Goal: Task Accomplishment & Management: Use online tool/utility

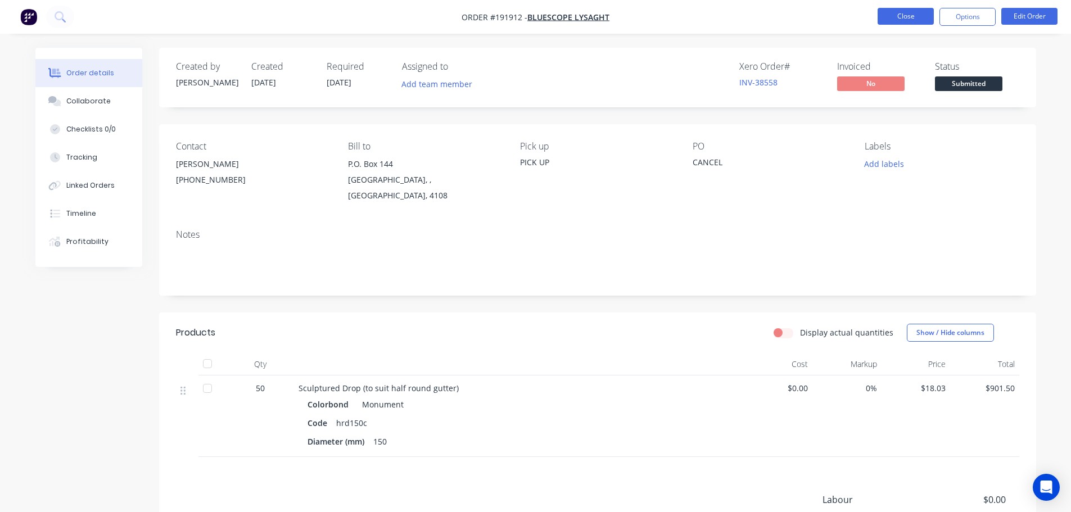
click at [912, 16] on button "Close" at bounding box center [906, 16] width 56 height 17
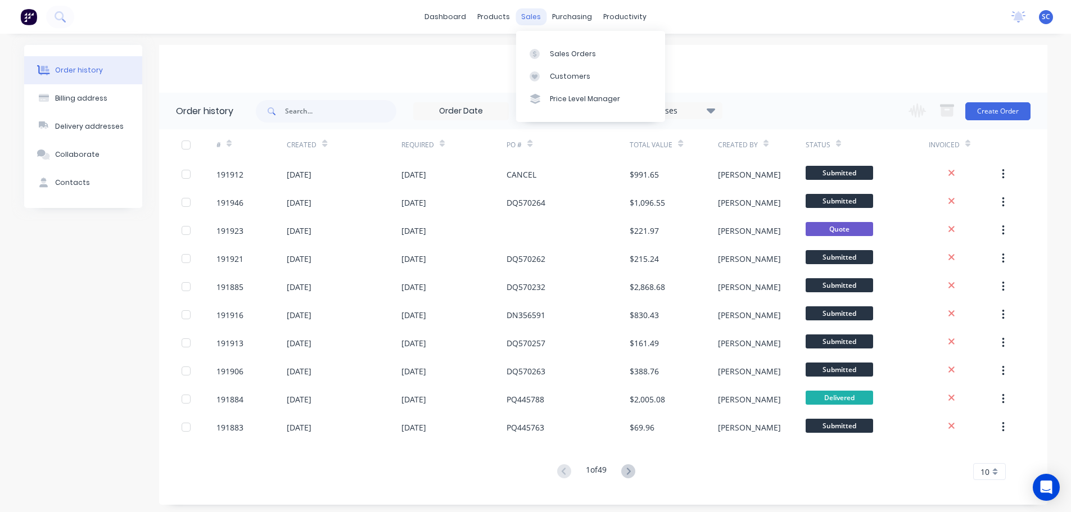
click at [542, 10] on div "sales" at bounding box center [531, 16] width 31 height 17
click at [532, 17] on div "sales" at bounding box center [531, 16] width 31 height 17
click at [557, 73] on div "Customers" at bounding box center [570, 76] width 40 height 10
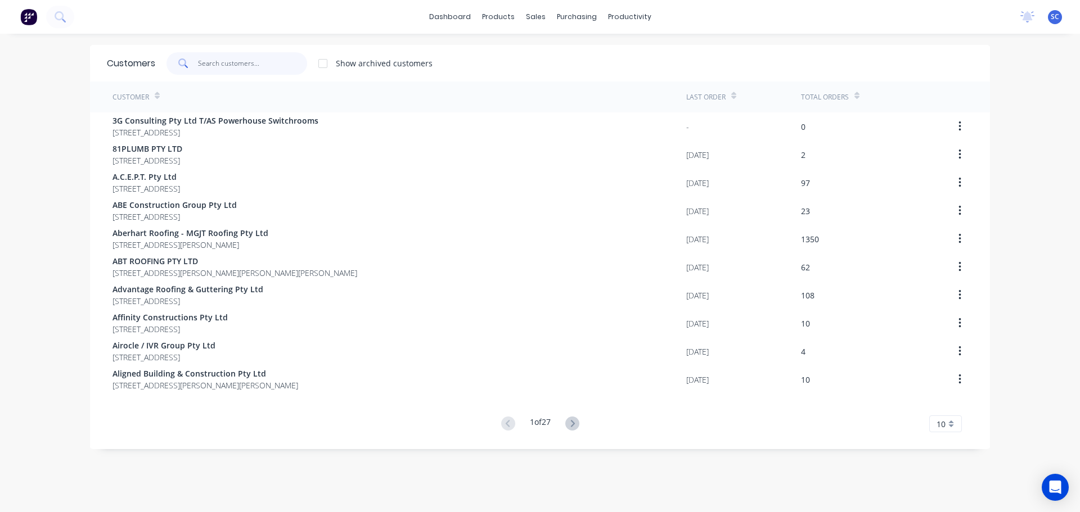
click at [232, 52] on input "text" at bounding box center [253, 63] width 110 height 22
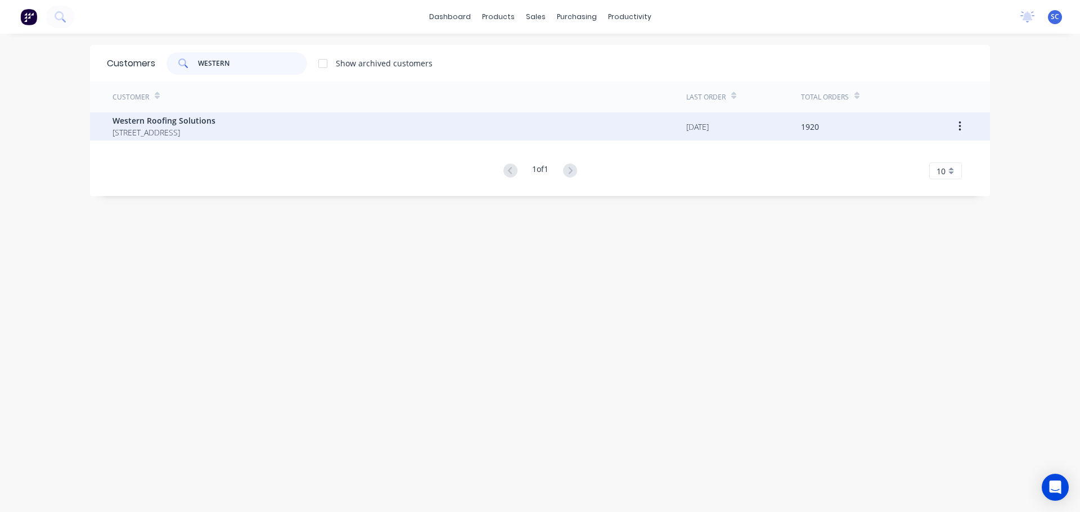
type input "WESTERN"
click at [211, 138] on span "81-89 PAKENHAM RD GREENBANK Queensland Australia" at bounding box center [163, 133] width 103 height 12
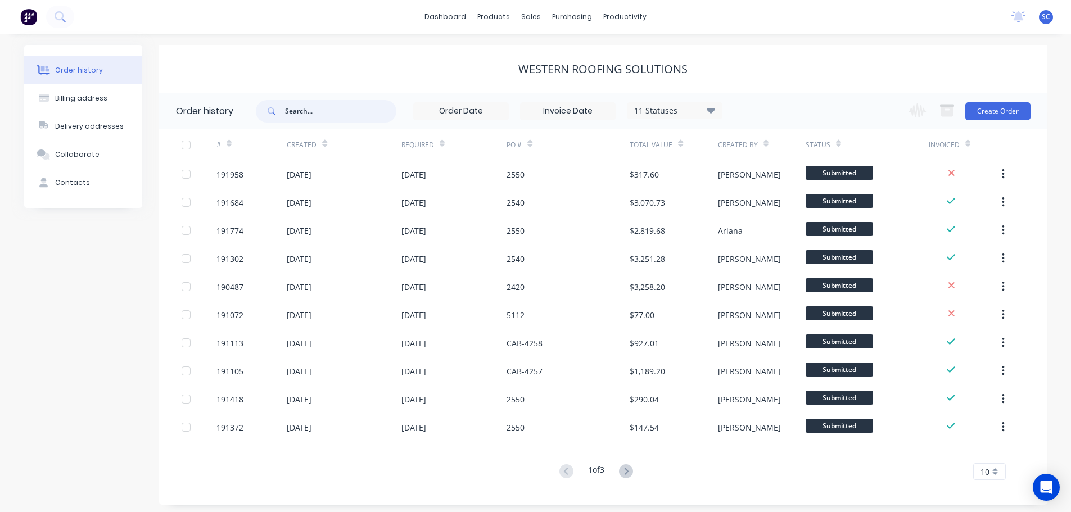
click at [316, 109] on input "text" at bounding box center [340, 111] width 111 height 22
type input "2510"
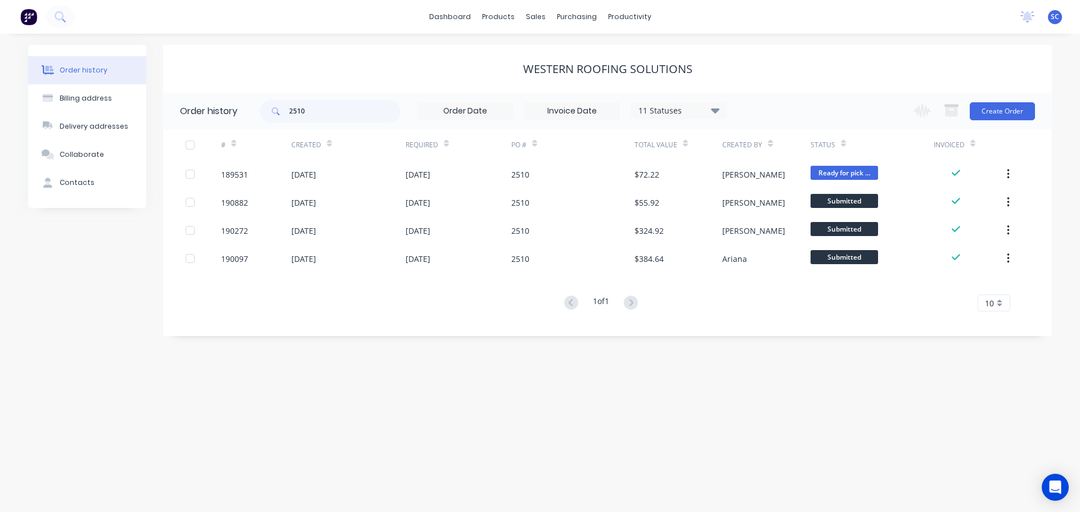
click at [714, 107] on icon at bounding box center [715, 109] width 8 height 13
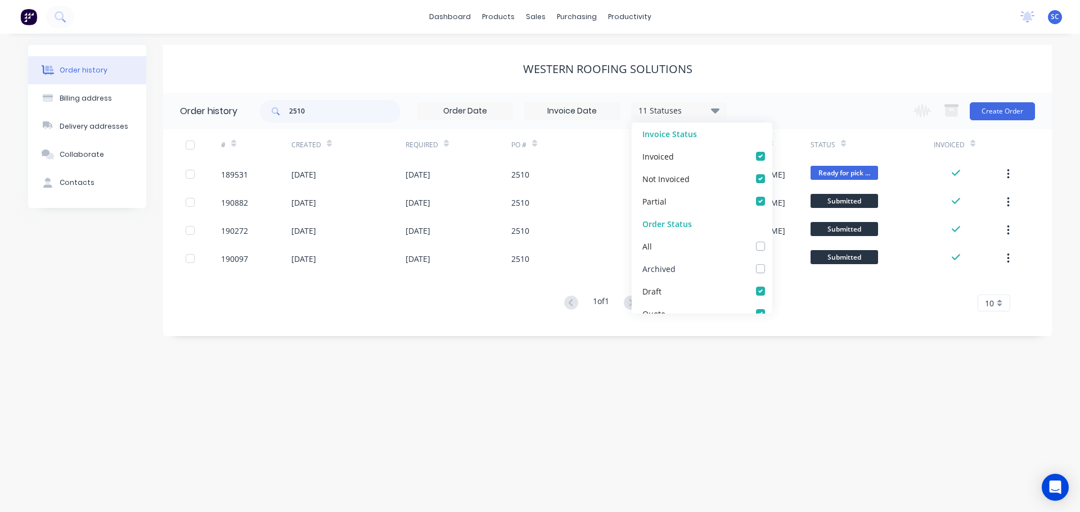
click at [754, 263] on div "Archived" at bounding box center [702, 269] width 141 height 22
click at [772, 263] on label at bounding box center [772, 263] width 0 height 0
click at [772, 268] on input "checkbox" at bounding box center [776, 268] width 9 height 11
checkbox input "true"
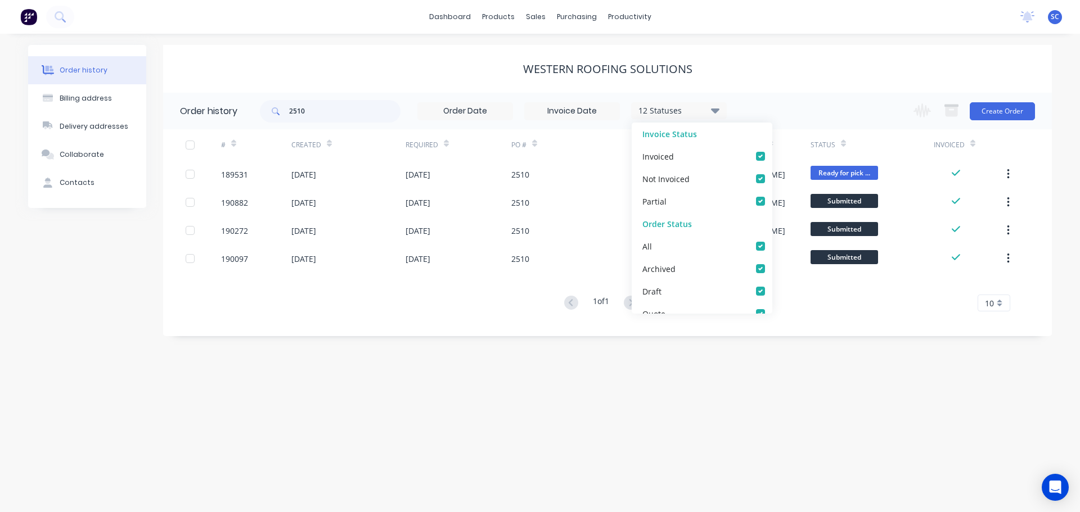
click at [747, 70] on div "Western Roofing Solutions" at bounding box center [607, 68] width 889 height 13
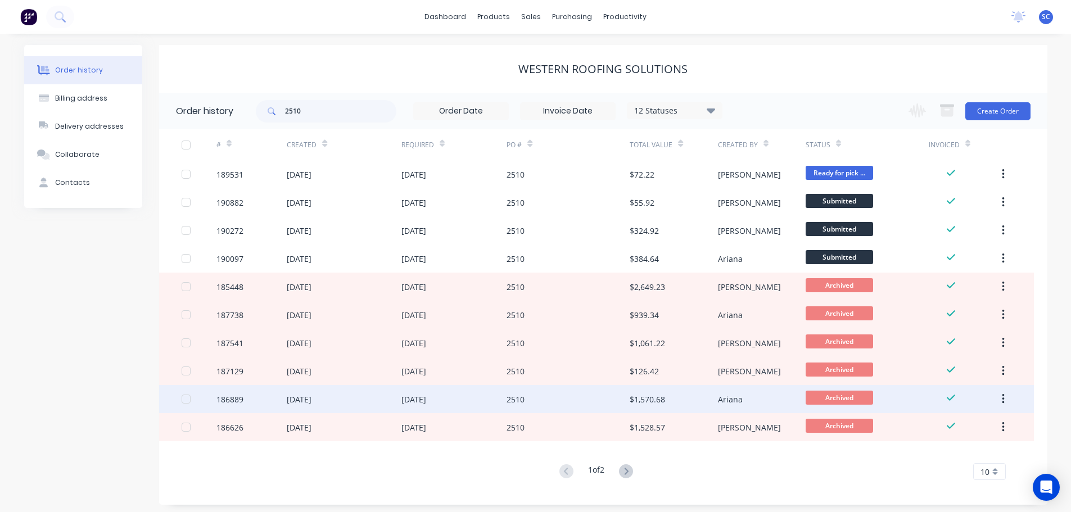
click at [378, 396] on div "14 Jul 2025" at bounding box center [344, 399] width 114 height 28
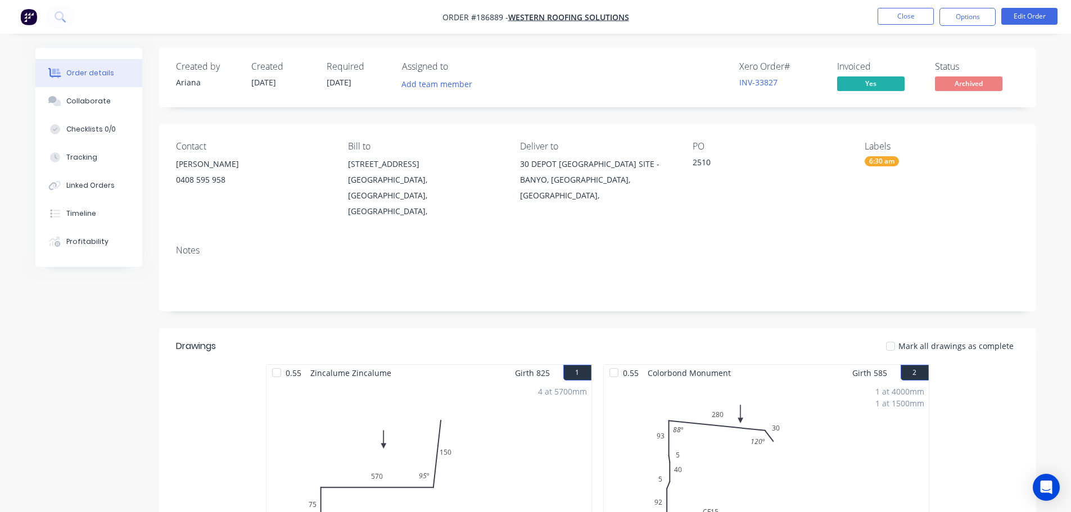
click at [393, 10] on nav "Order #186889 - Western Roofing Solutions Close Options Edit Order" at bounding box center [535, 17] width 1071 height 34
click at [914, 11] on button "Close" at bounding box center [906, 16] width 56 height 17
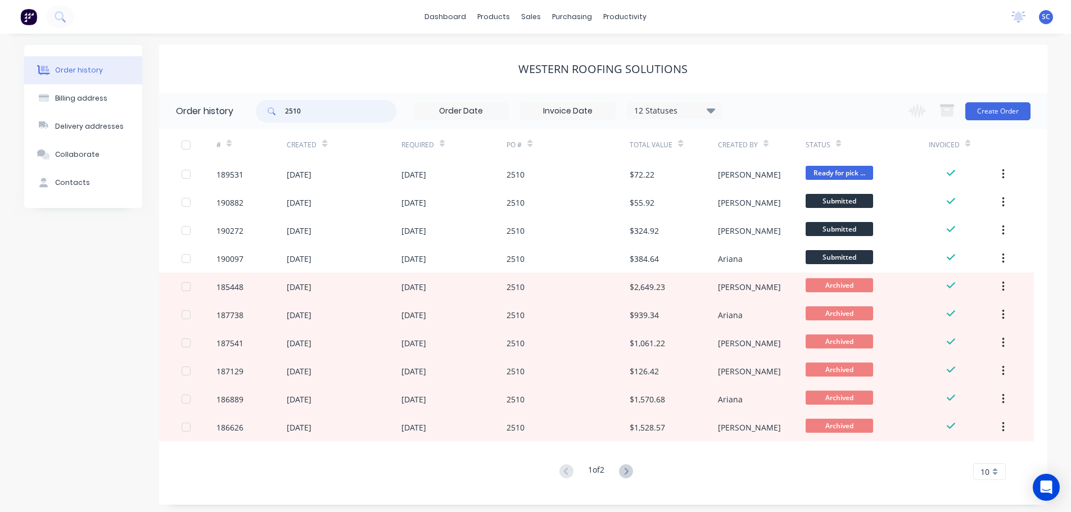
drag, startPoint x: 303, startPoint y: 110, endPoint x: 260, endPoint y: 108, distance: 42.8
click at [267, 109] on div "2510" at bounding box center [326, 111] width 141 height 22
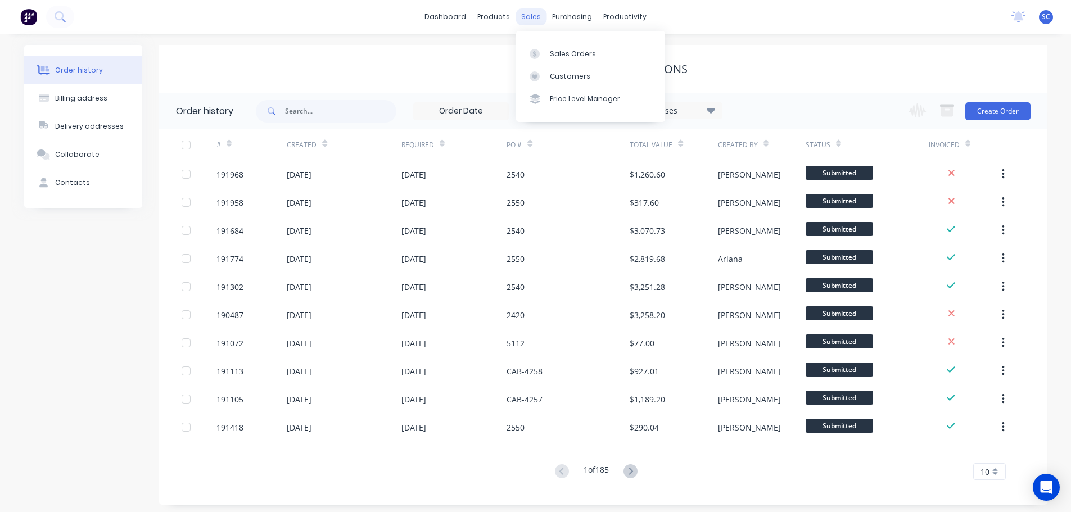
click at [540, 17] on div "sales" at bounding box center [531, 16] width 31 height 17
click at [576, 74] on div "Customers" at bounding box center [570, 76] width 40 height 10
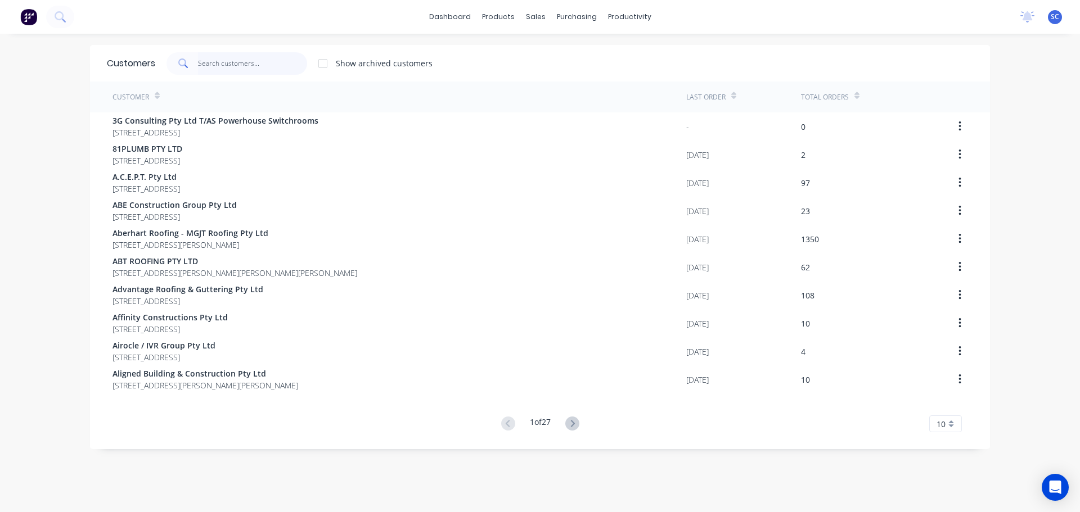
click at [247, 58] on input "text" at bounding box center [253, 63] width 110 height 22
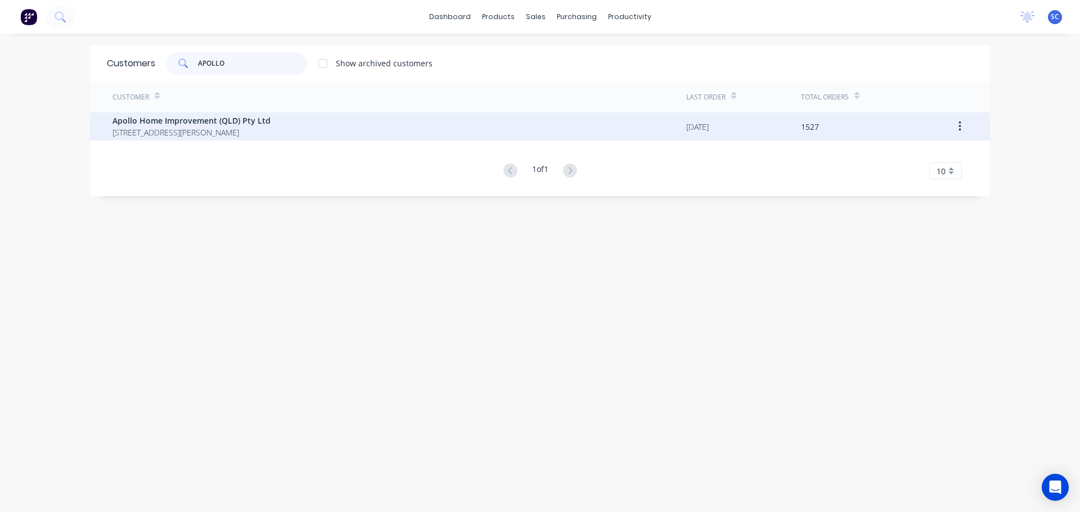
type input "APOLLO"
click at [149, 134] on span "29 Corymbia Place Parkinson Australia 4115" at bounding box center [191, 133] width 158 height 12
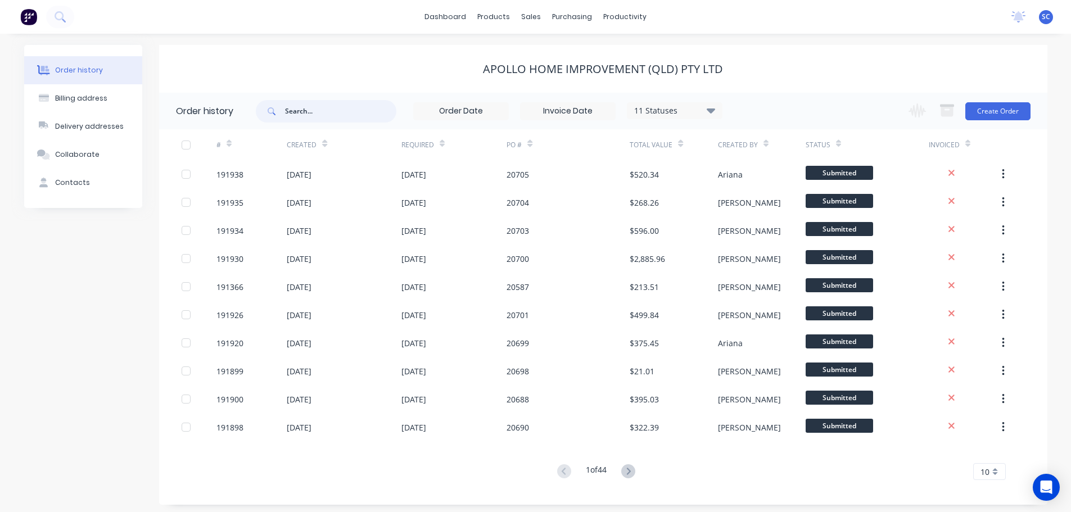
click at [315, 112] on input "text" at bounding box center [340, 111] width 111 height 22
type input "20062"
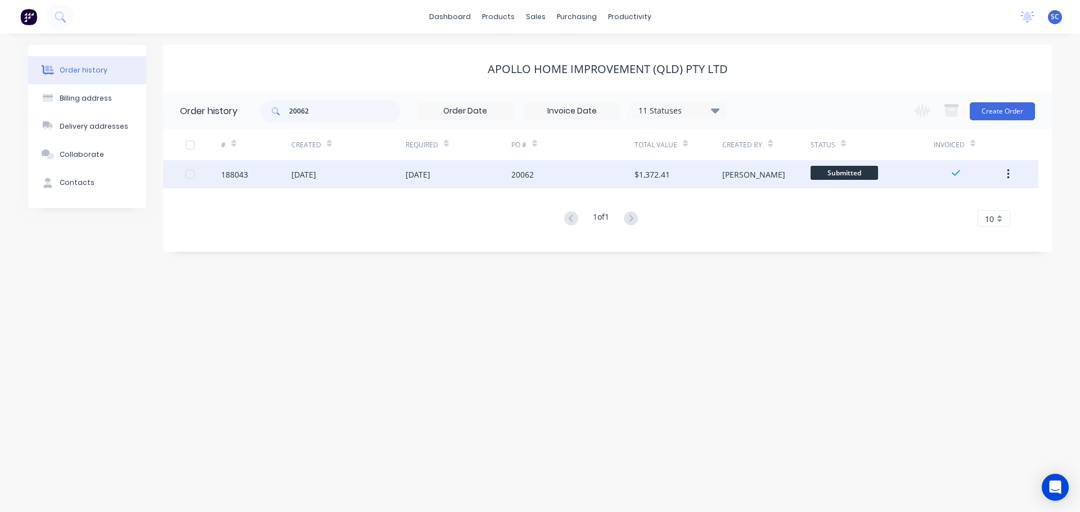
click at [430, 176] on div "22 Aug 2025" at bounding box center [417, 175] width 25 height 12
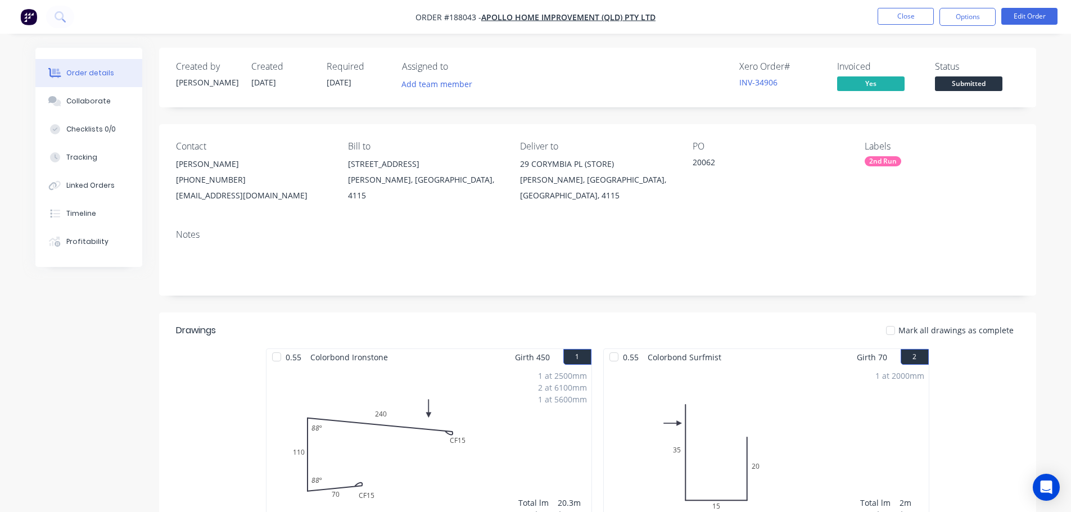
click at [533, 63] on div "Xero Order # INV-34906 Invoiced Yes Status Submitted" at bounding box center [767, 77] width 505 height 33
click at [912, 10] on button "Close" at bounding box center [906, 16] width 56 height 17
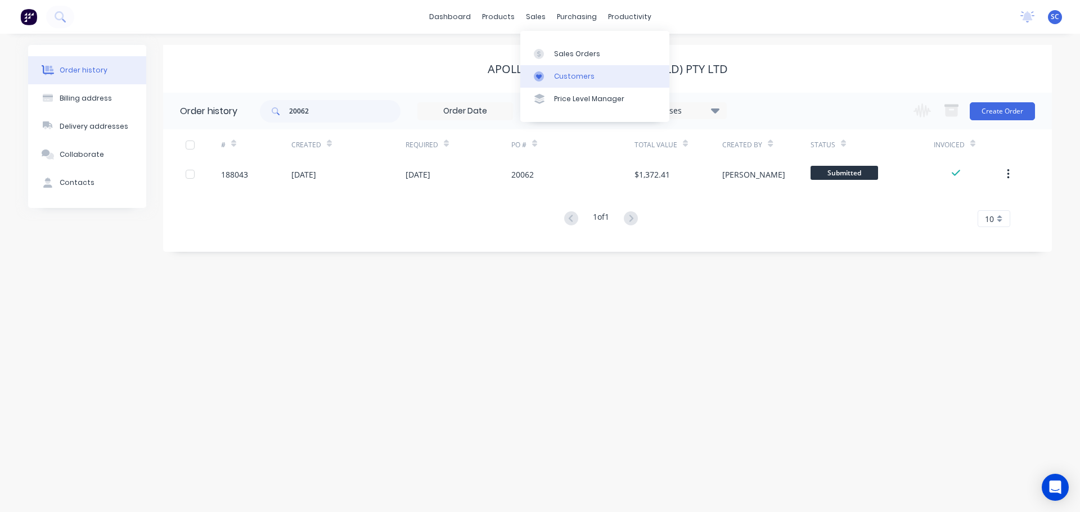
click at [567, 77] on div "Customers" at bounding box center [574, 76] width 40 height 10
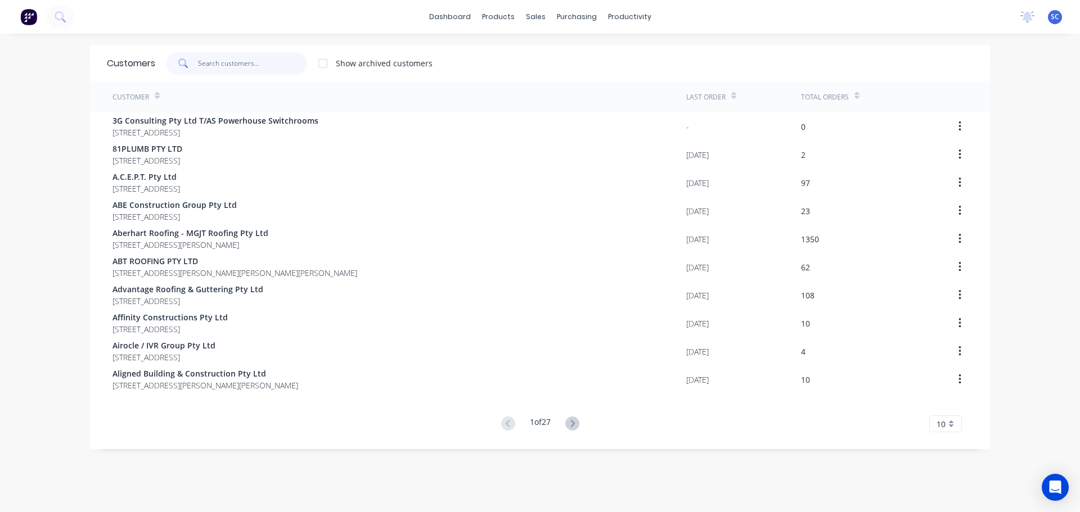
click at [214, 66] on input "text" at bounding box center [253, 63] width 110 height 22
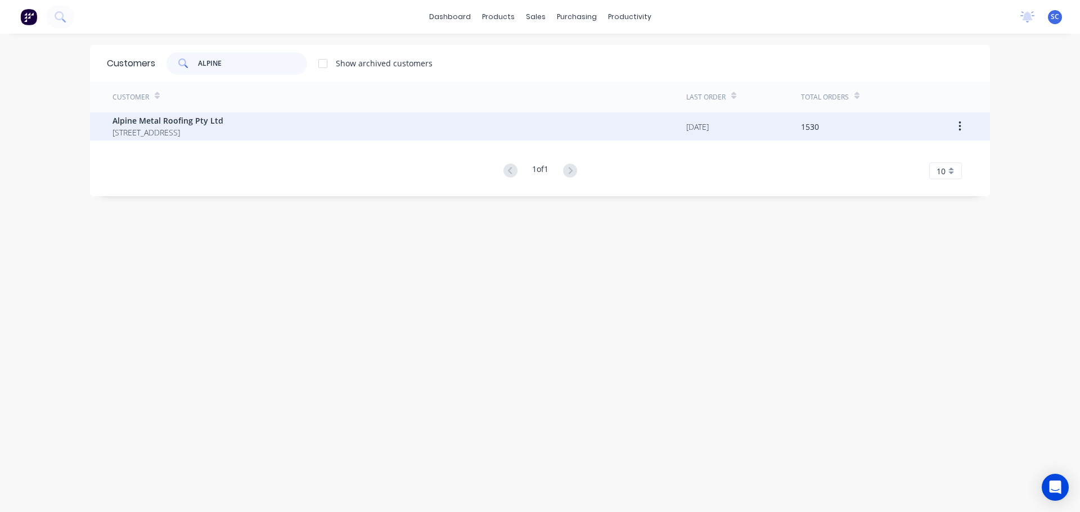
type input "ALPINE"
click at [179, 127] on span "5 Brigadoon Street Mansfield Queensland Australia" at bounding box center [167, 133] width 111 height 12
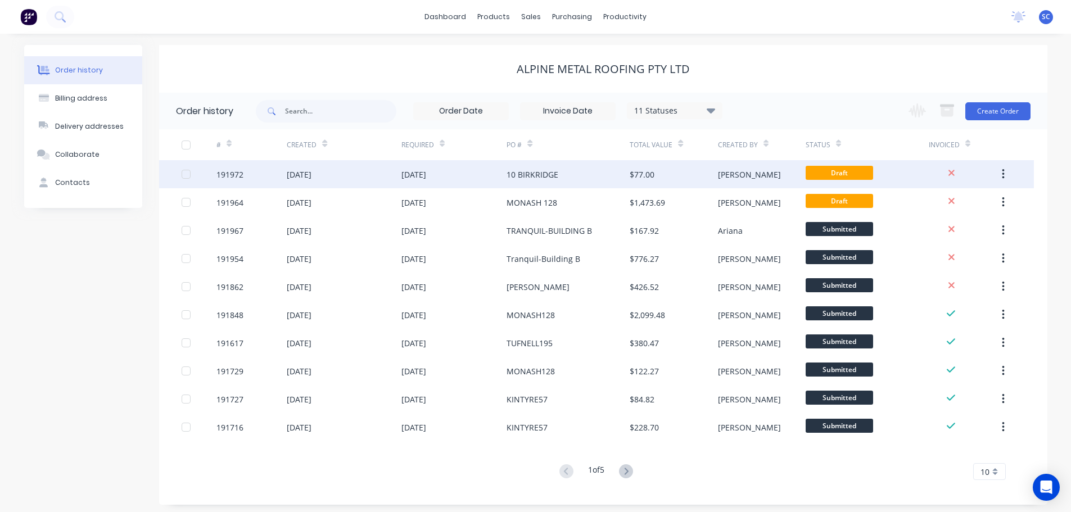
click at [267, 176] on div "191972" at bounding box center [252, 174] width 70 height 28
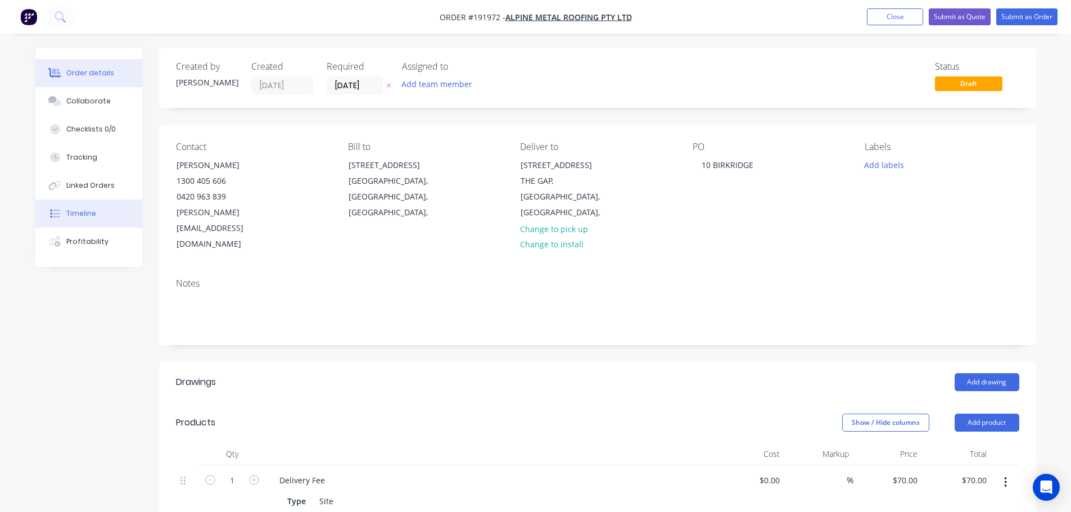
click at [84, 214] on div "Timeline" at bounding box center [81, 214] width 30 height 10
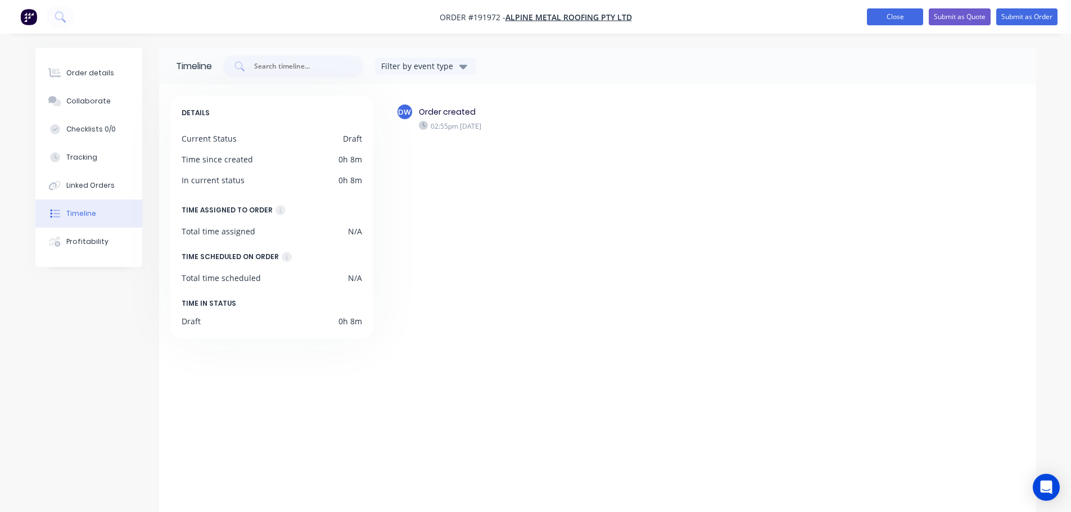
click at [898, 12] on button "Close" at bounding box center [895, 16] width 56 height 17
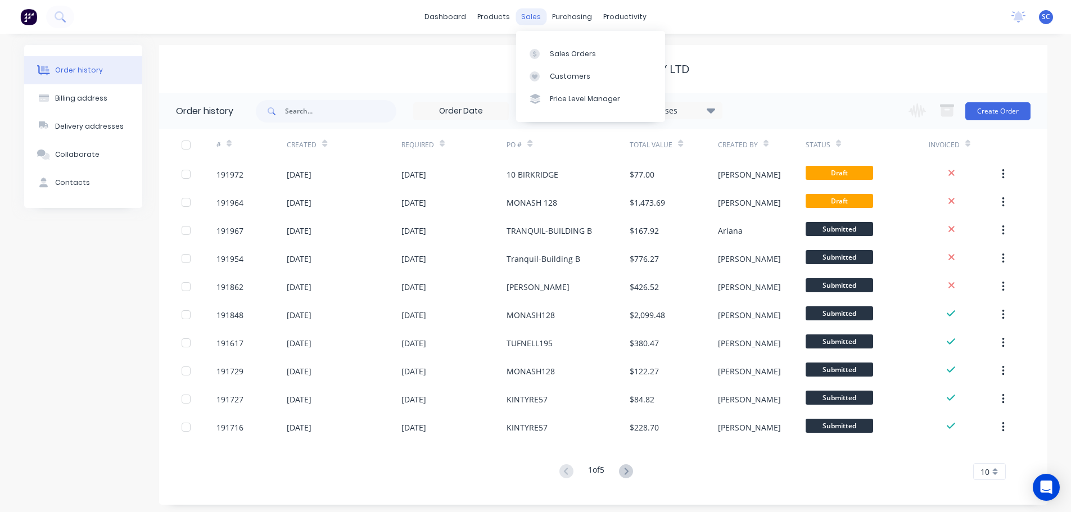
click at [536, 22] on div "sales" at bounding box center [531, 16] width 31 height 17
click at [569, 76] on div "Customers" at bounding box center [570, 76] width 40 height 10
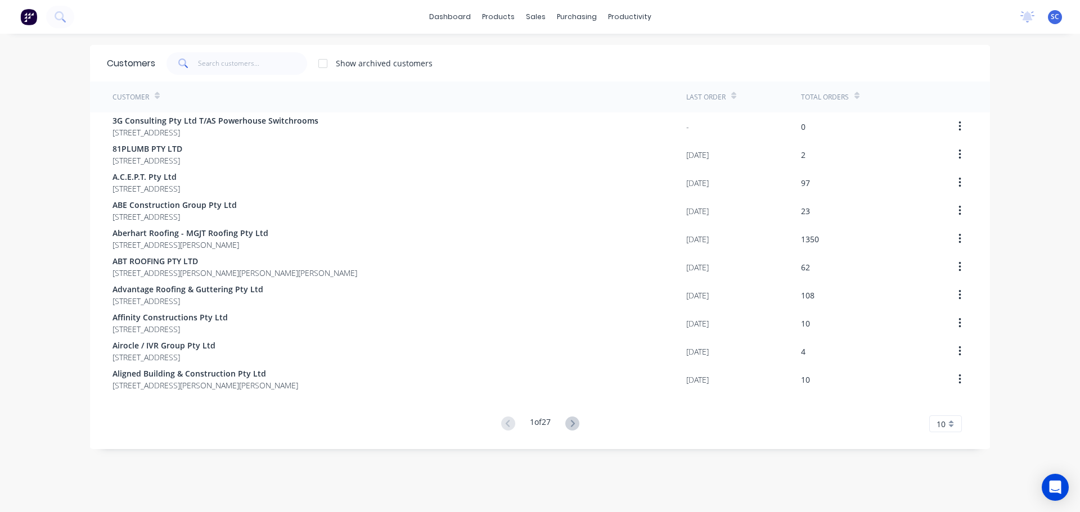
click at [224, 51] on div "dashboard products sales purchasing productivity dashboard products Product Cat…" at bounding box center [540, 256] width 1080 height 512
click at [214, 74] on input "text" at bounding box center [253, 63] width 110 height 22
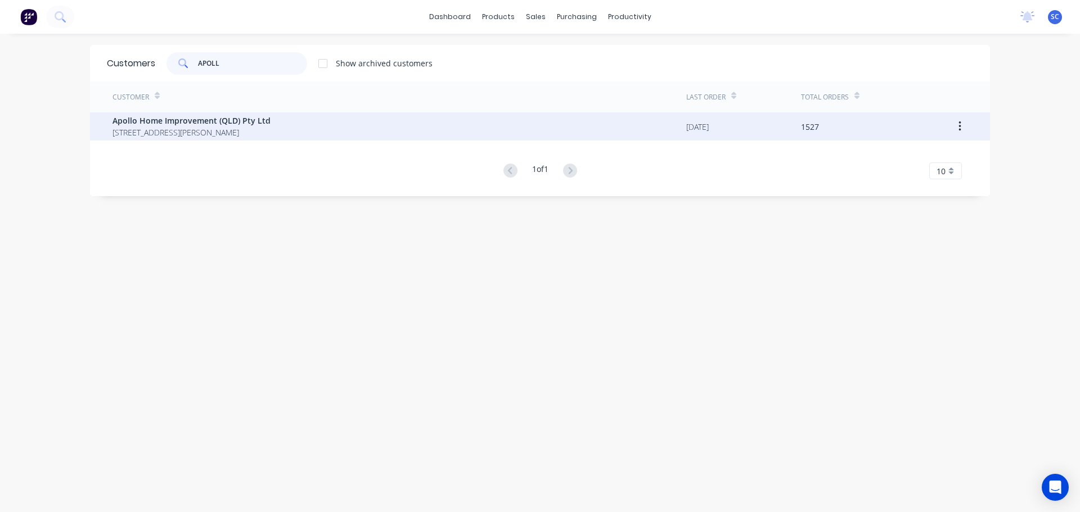
type input "APOLL"
click at [201, 128] on span "29 Corymbia Place Parkinson Australia 4115" at bounding box center [191, 133] width 158 height 12
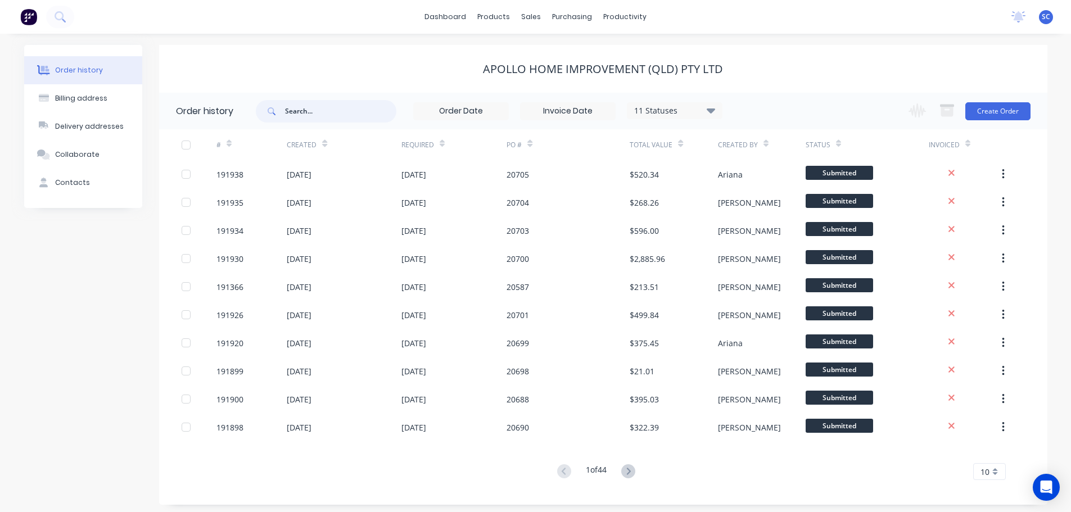
click at [310, 105] on input "text" at bounding box center [340, 111] width 111 height 22
type input "20062"
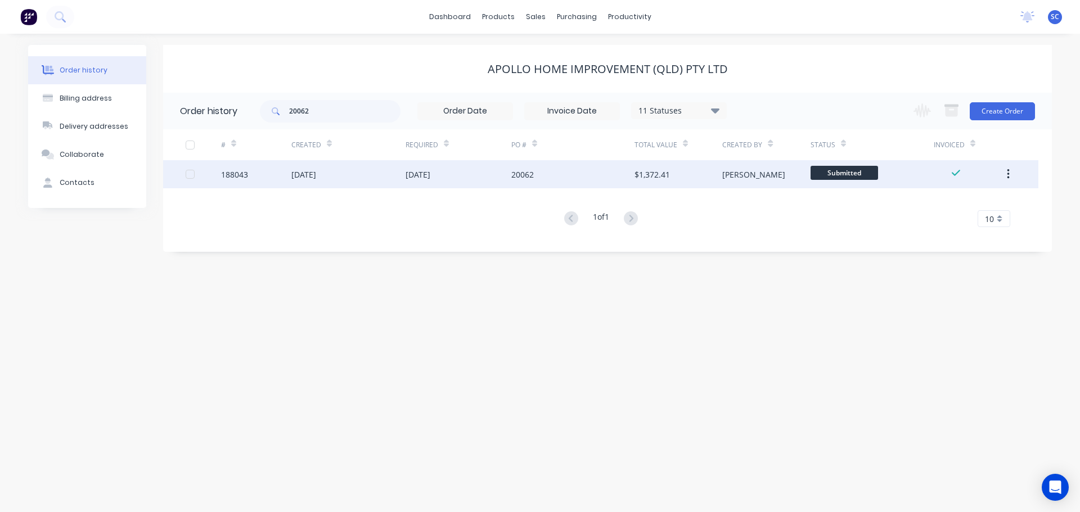
click at [335, 171] on div "28 Jul 2025" at bounding box center [348, 174] width 114 height 28
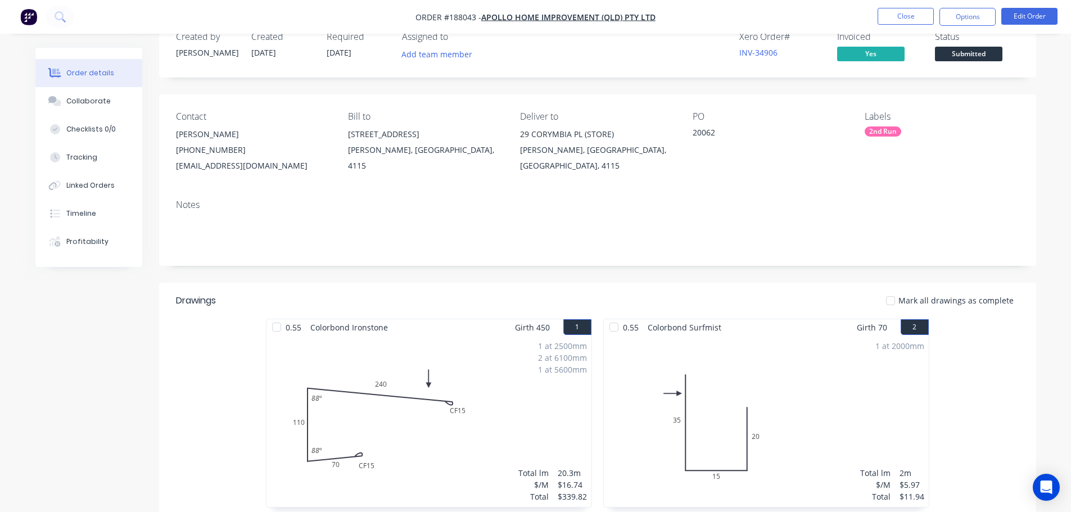
scroll to position [56, 0]
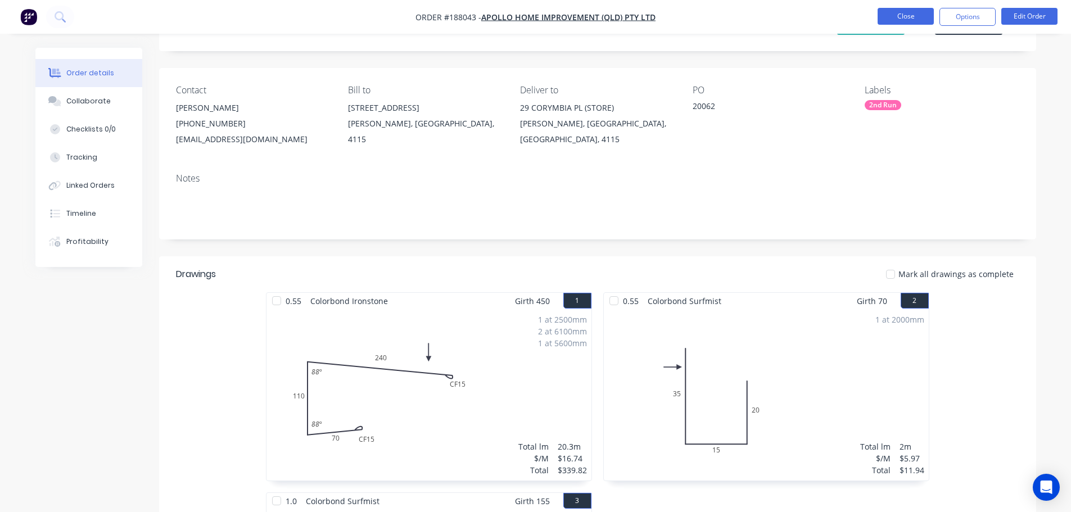
click at [913, 15] on button "Close" at bounding box center [906, 16] width 56 height 17
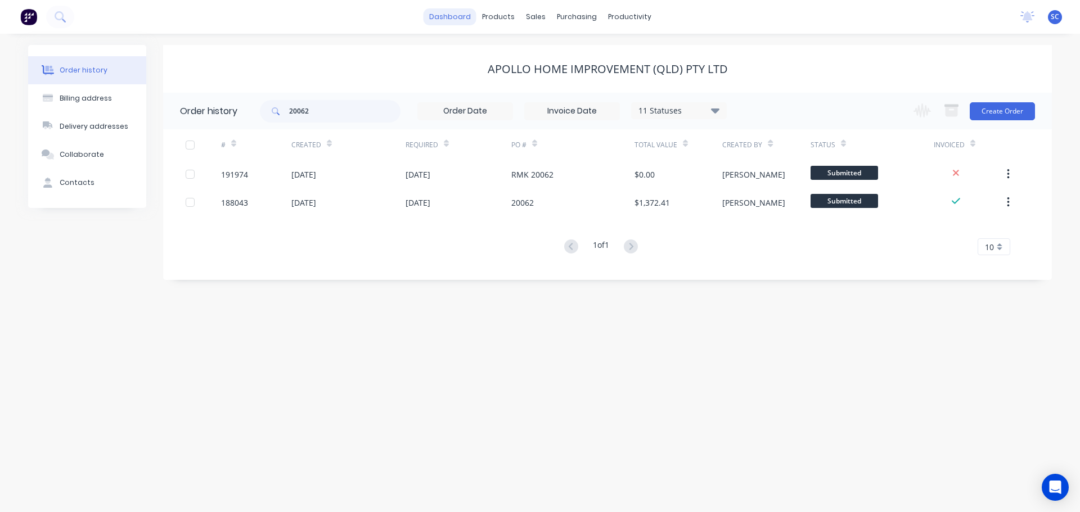
click at [445, 13] on link "dashboard" at bounding box center [449, 16] width 53 height 17
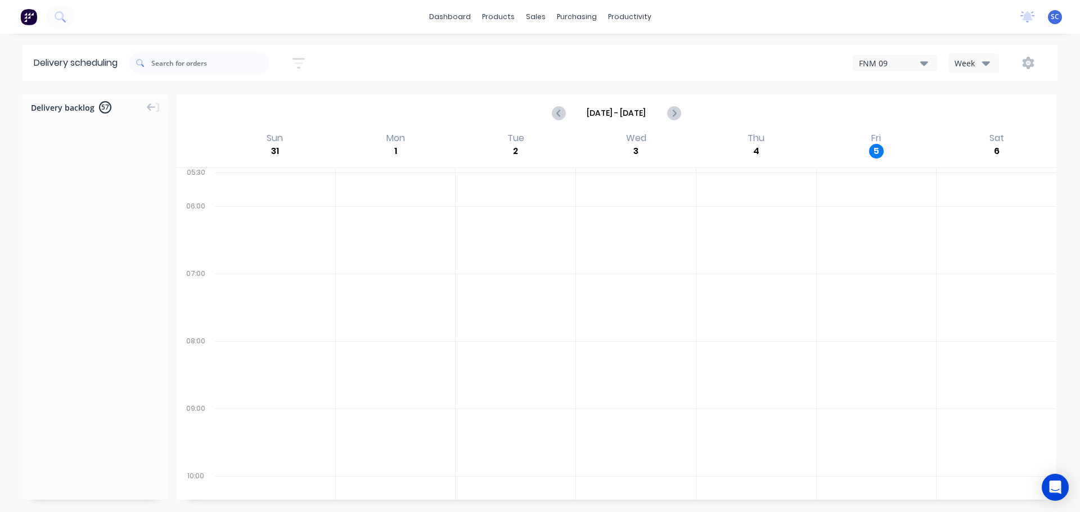
click at [304, 69] on icon "button" at bounding box center [298, 63] width 12 height 14
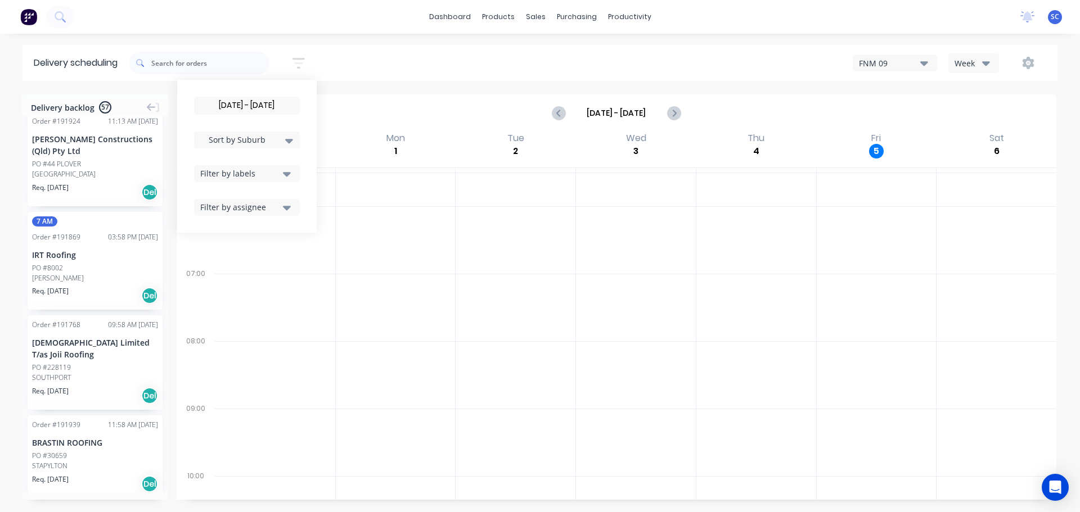
click at [248, 106] on input "[DATE] - [DATE]" at bounding box center [247, 105] width 105 height 17
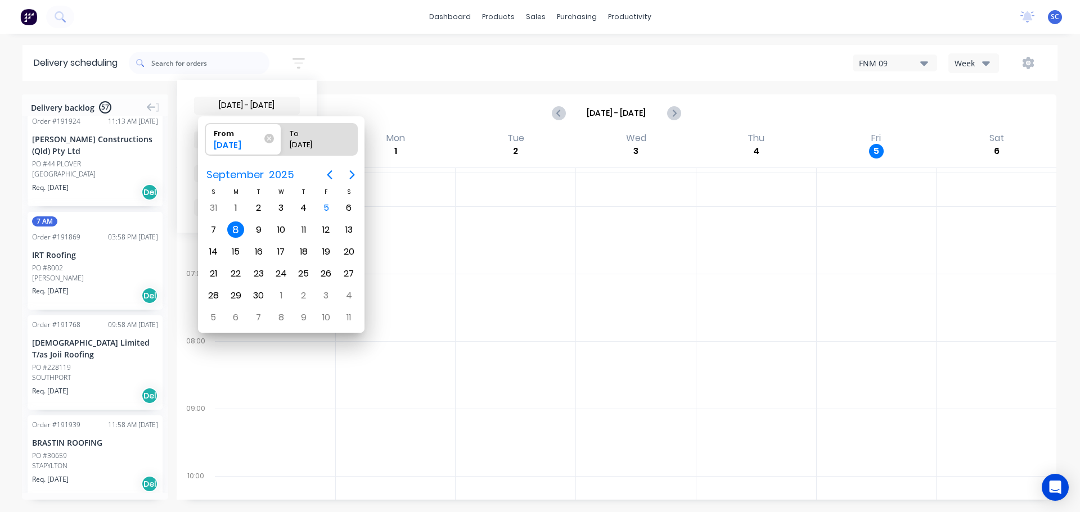
click at [236, 228] on div "8" at bounding box center [235, 230] width 17 height 17
radio input "false"
radio input "true"
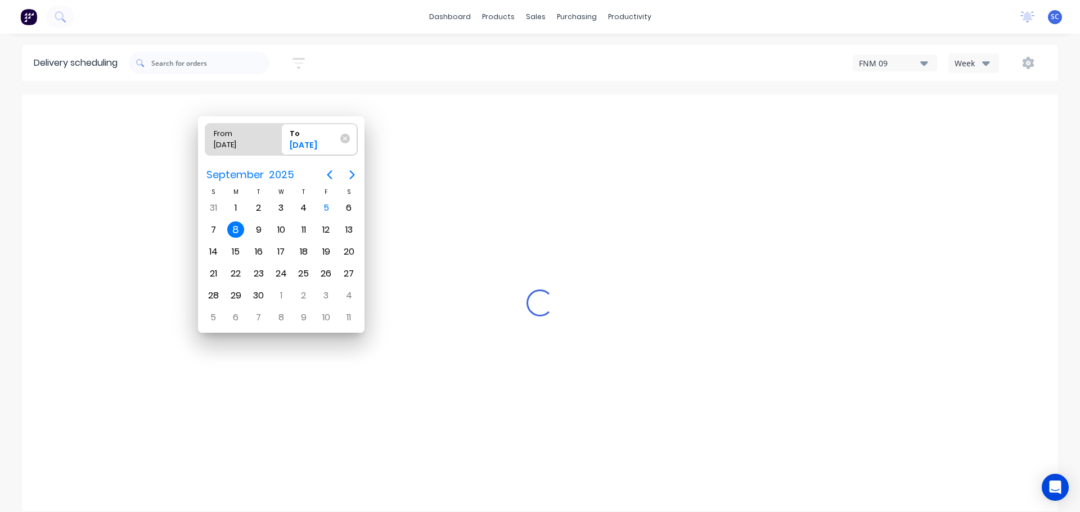
click at [236, 228] on div "8" at bounding box center [235, 230] width 17 height 17
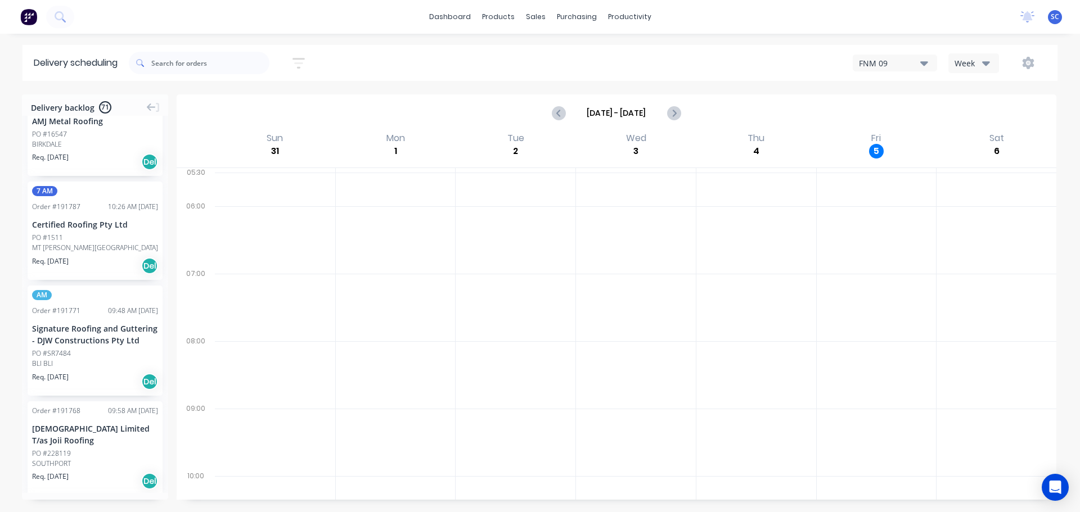
scroll to position [4332, 0]
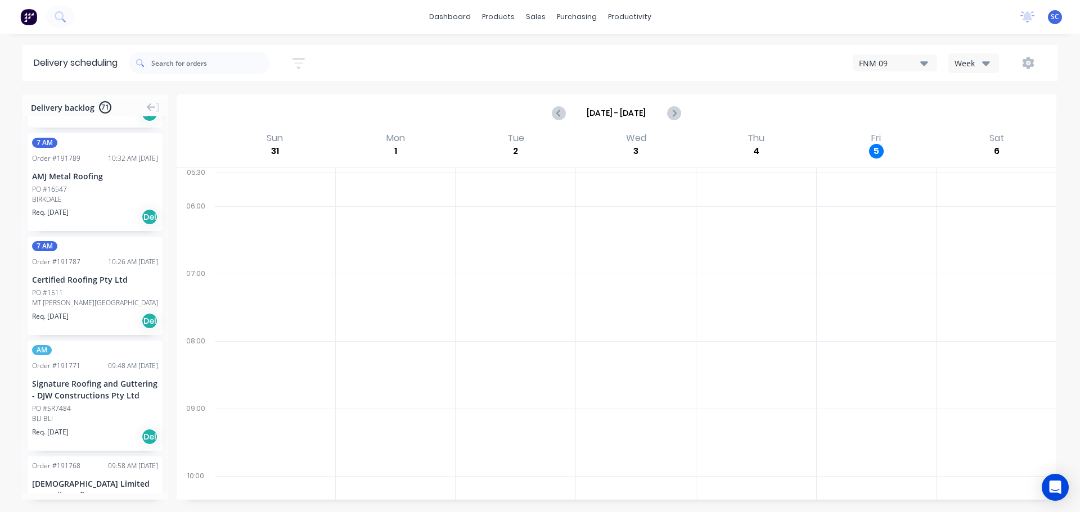
click at [305, 60] on icon "button" at bounding box center [298, 63] width 12 height 14
drag, startPoint x: 248, startPoint y: 105, endPoint x: 250, endPoint y: 111, distance: 5.9
click at [248, 106] on input "[DATE] - [DATE]" at bounding box center [247, 105] width 105 height 17
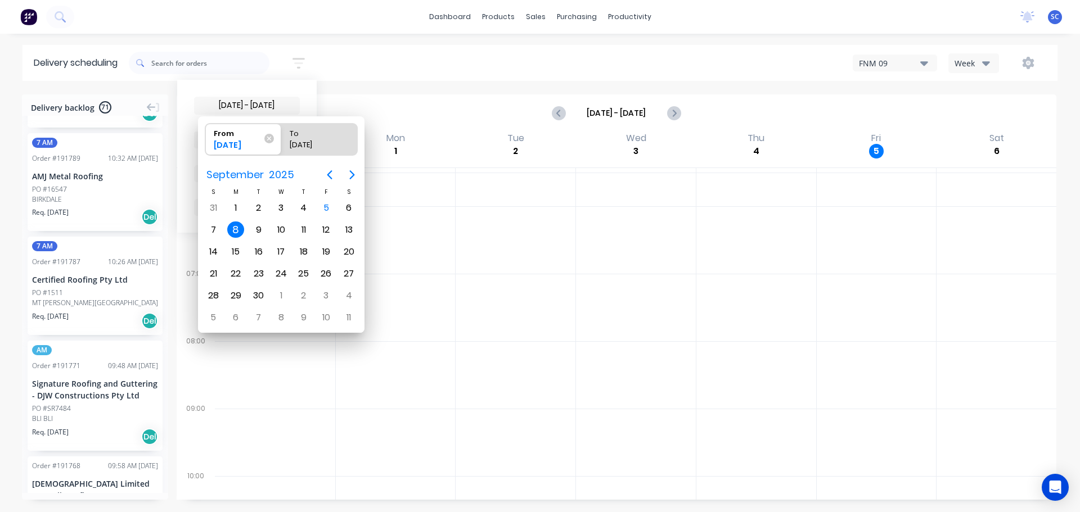
click at [240, 231] on div "8" at bounding box center [235, 230] width 17 height 17
radio input "false"
radio input "true"
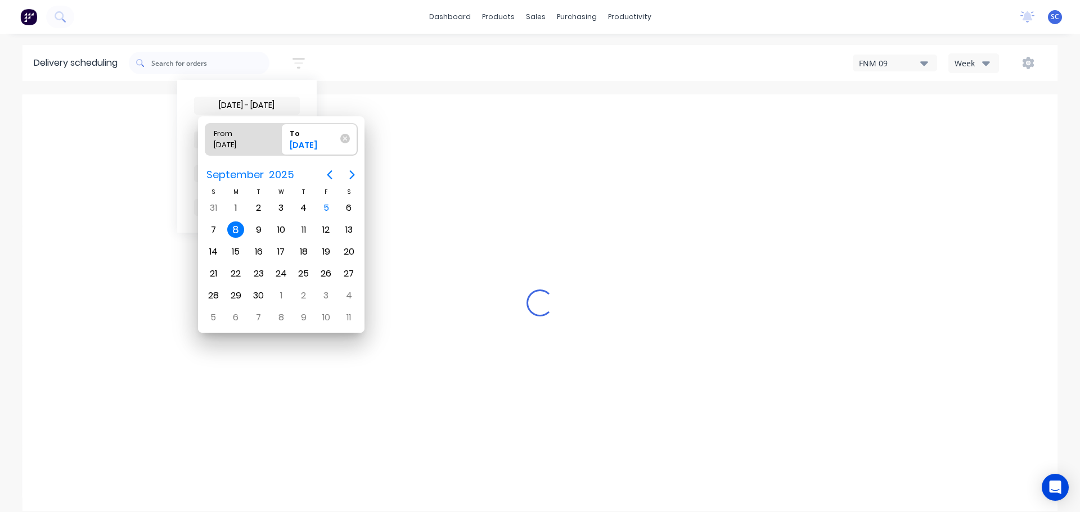
click at [240, 231] on div "8" at bounding box center [235, 230] width 17 height 17
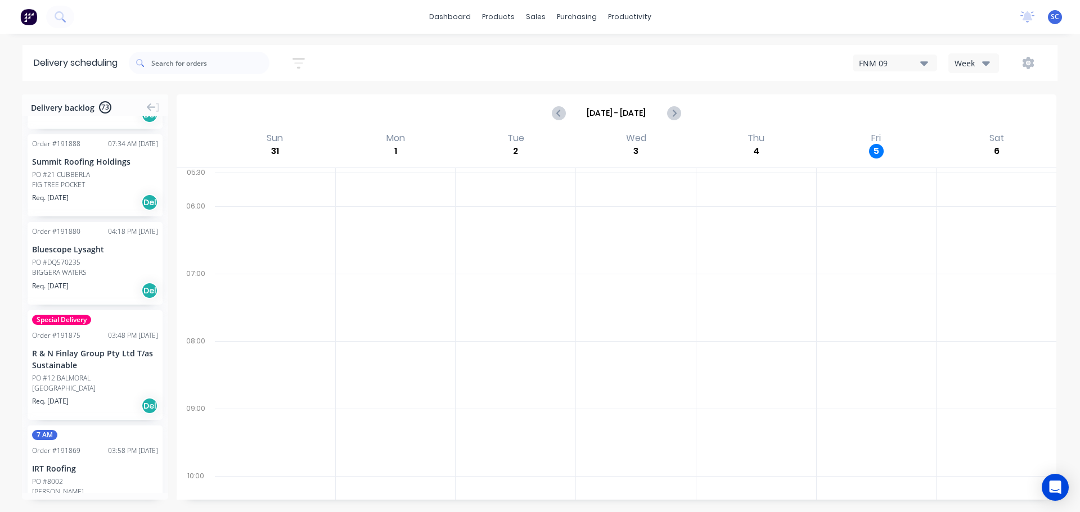
scroll to position [0, 0]
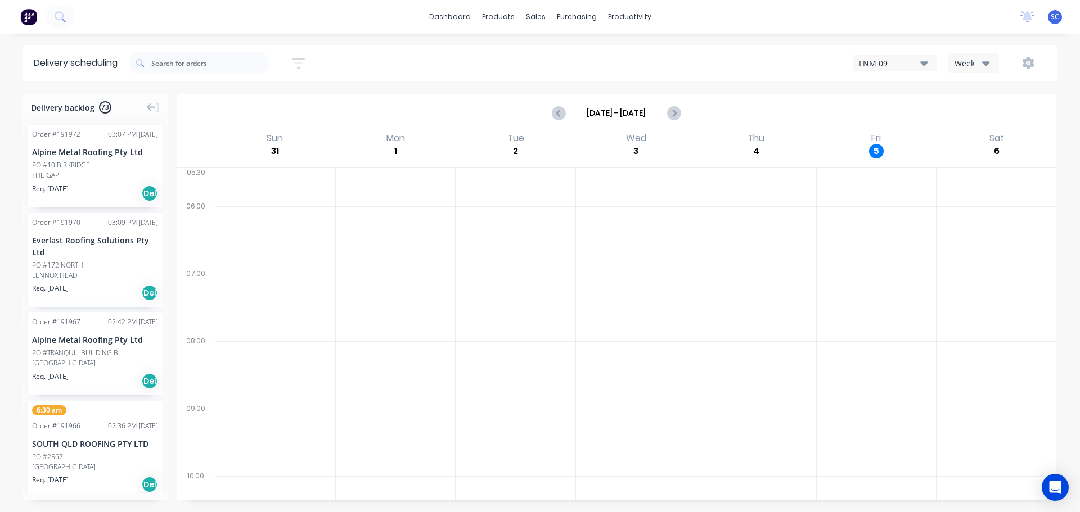
click at [303, 64] on icon "button" at bounding box center [298, 63] width 9 height 2
click at [291, 137] on icon at bounding box center [289, 140] width 8 height 12
click at [227, 264] on div "Suburb" at bounding box center [247, 265] width 106 height 20
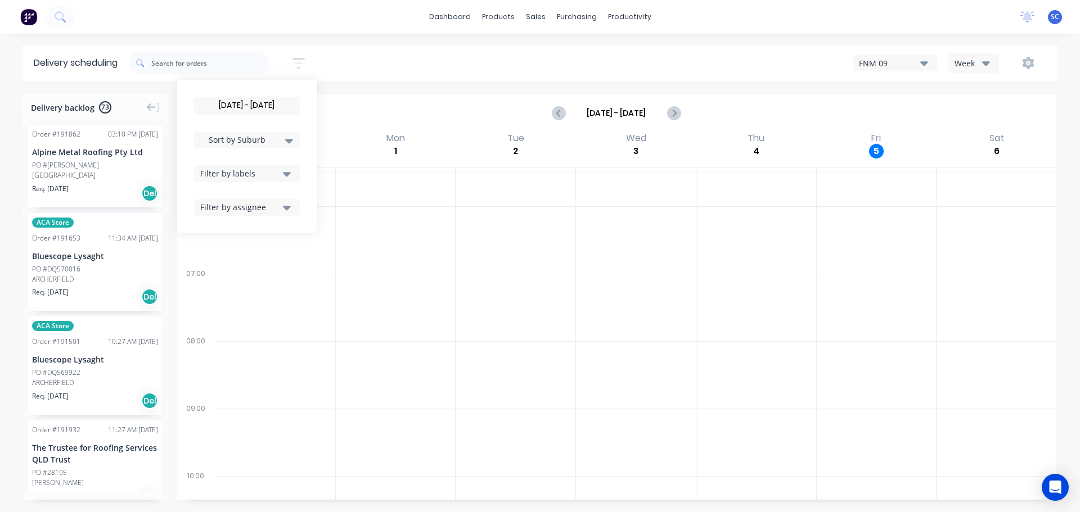
click at [354, 65] on div "[DATE] - [DATE] Sort by Suburb Created date Required date Order number Customer…" at bounding box center [593, 62] width 929 height 31
click at [305, 64] on icon "button" at bounding box center [298, 63] width 12 height 14
click at [250, 103] on input "[DATE] - [DATE]" at bounding box center [247, 105] width 105 height 17
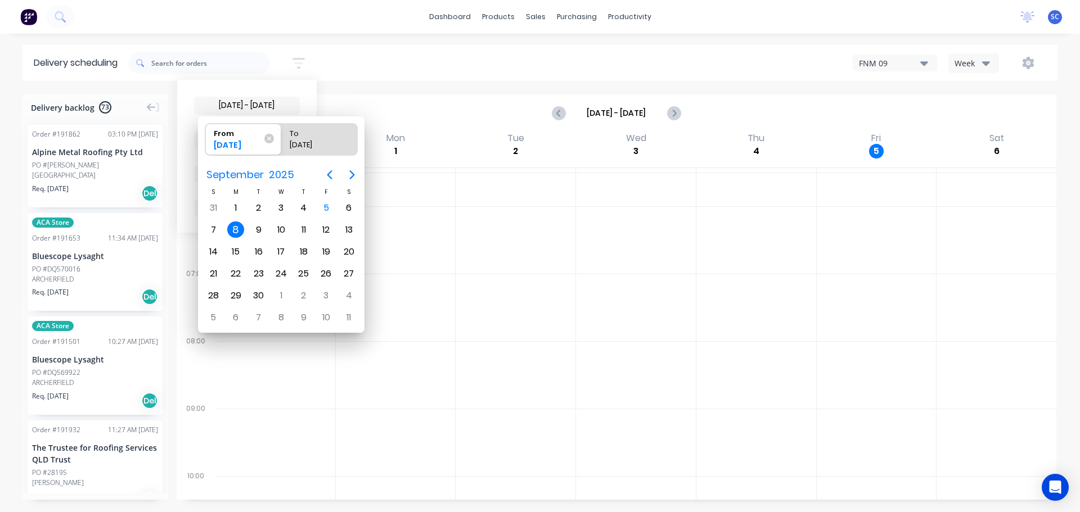
click at [232, 232] on div "8" at bounding box center [235, 230] width 17 height 17
radio input "false"
radio input "true"
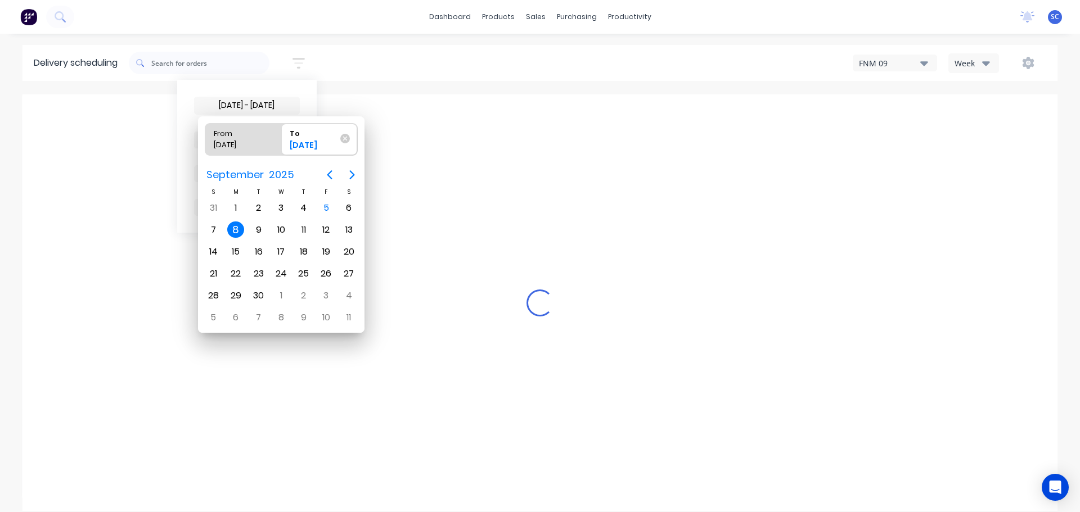
click at [235, 231] on div "8" at bounding box center [235, 230] width 17 height 17
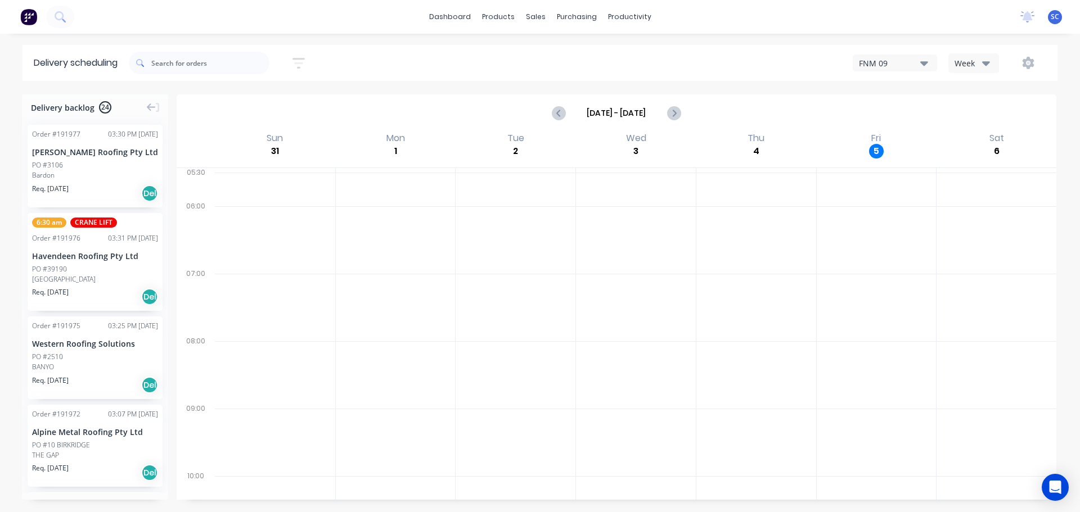
click at [295, 64] on button "button" at bounding box center [299, 63] width 36 height 22
click at [229, 106] on input "[DATE] - [DATE]" at bounding box center [247, 105] width 105 height 17
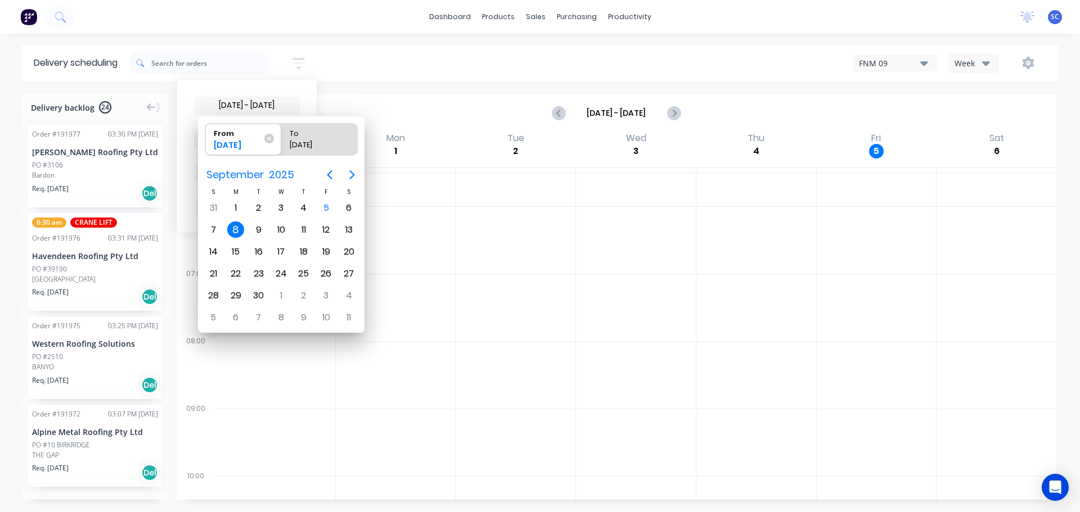
click at [234, 232] on div "8" at bounding box center [235, 230] width 17 height 17
radio input "false"
radio input "true"
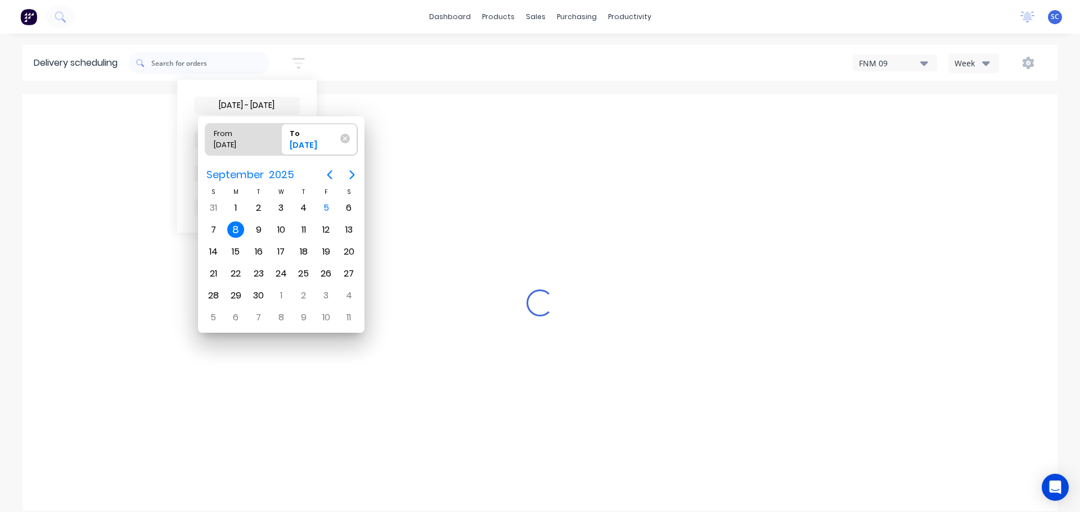
click at [235, 231] on div "8" at bounding box center [235, 230] width 17 height 17
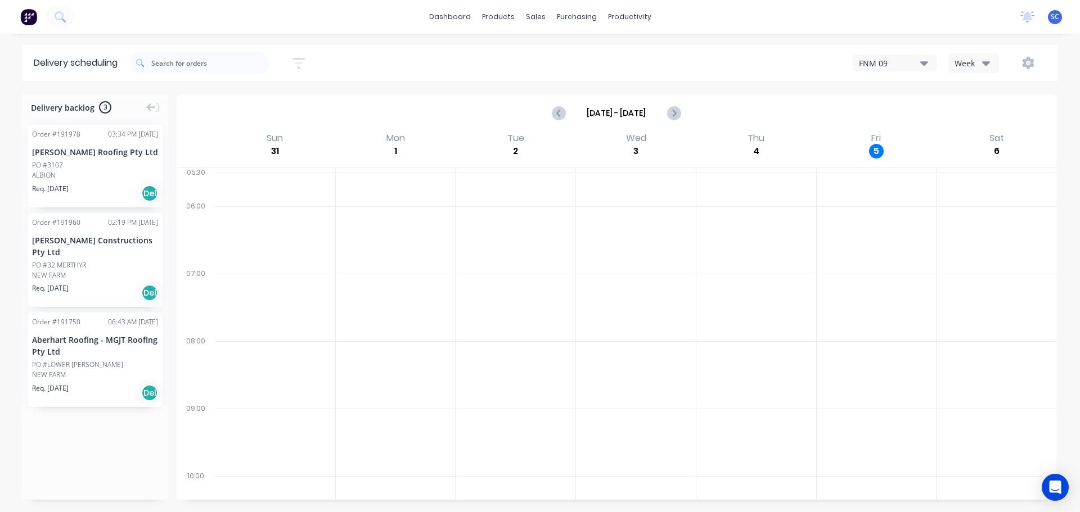
click at [299, 60] on icon "button" at bounding box center [298, 63] width 12 height 14
click at [250, 104] on input "[DATE] - [DATE]" at bounding box center [247, 105] width 105 height 17
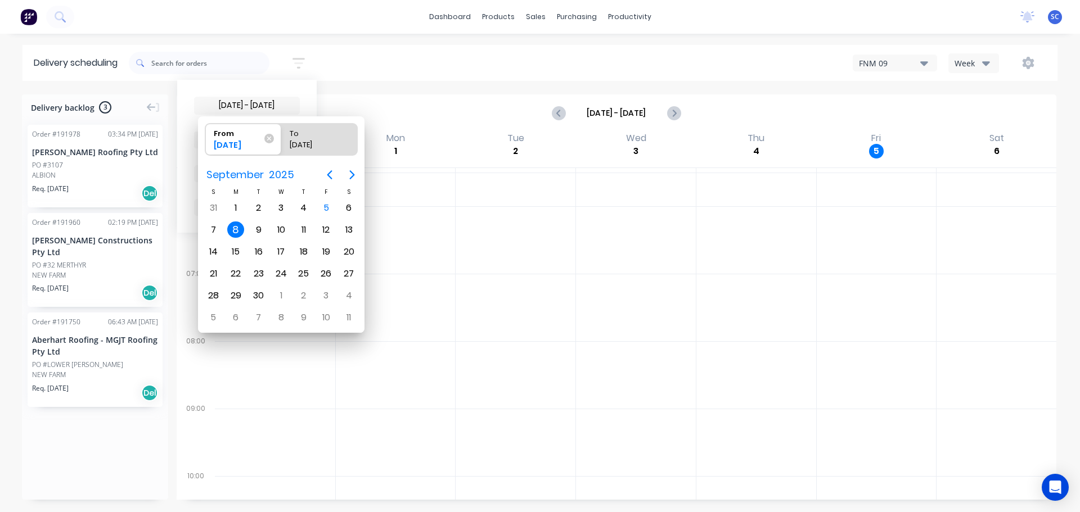
click at [236, 232] on div "8" at bounding box center [235, 230] width 17 height 17
radio input "false"
radio input "true"
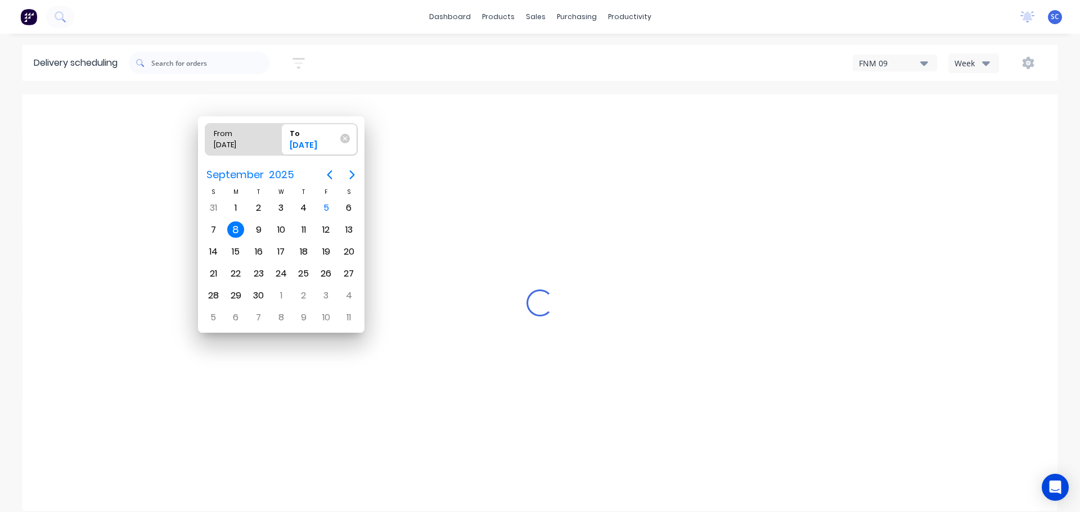
click at [237, 235] on div "8" at bounding box center [235, 230] width 17 height 17
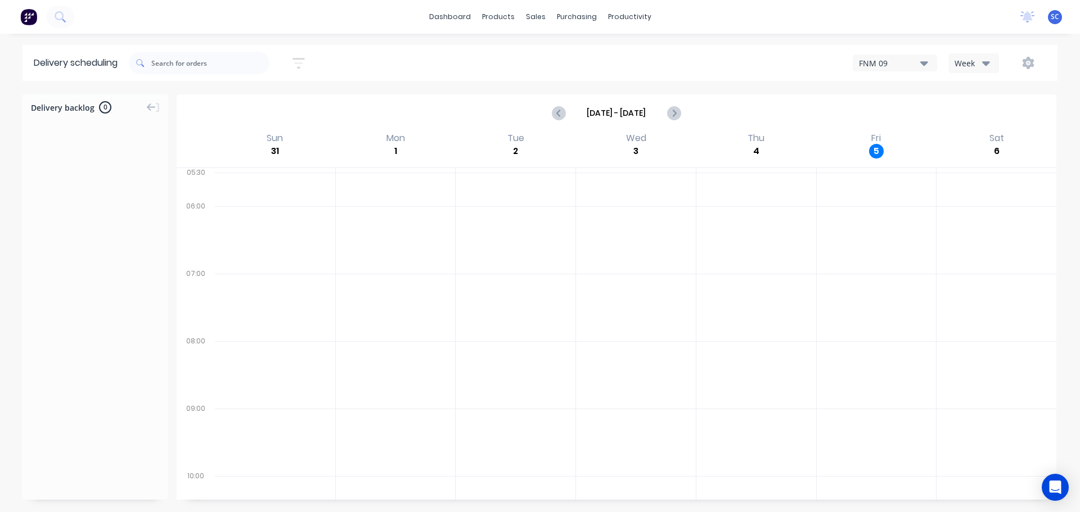
click at [989, 62] on icon "button" at bounding box center [986, 63] width 8 height 4
click at [985, 117] on div "Vehicle" at bounding box center [1004, 115] width 111 height 22
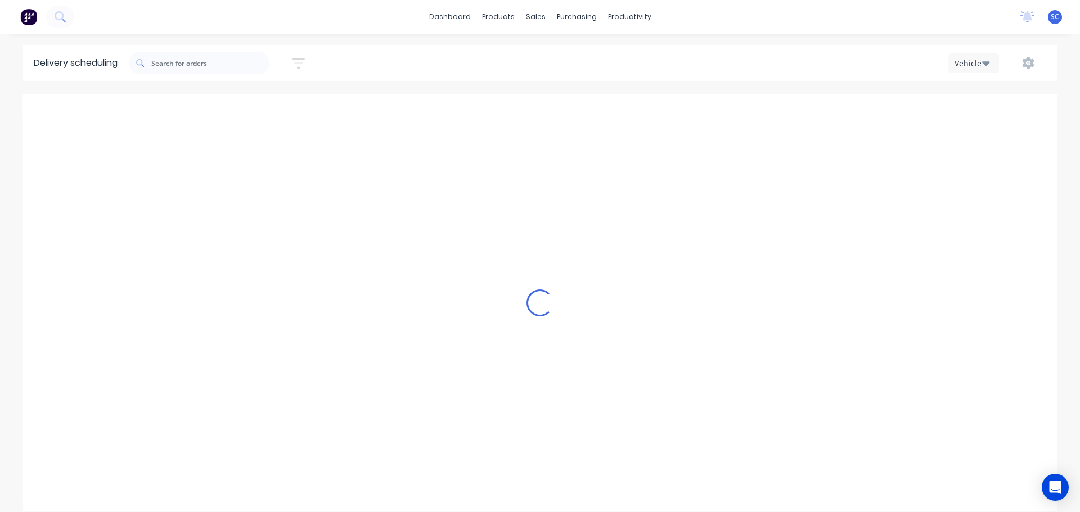
scroll to position [0, 1]
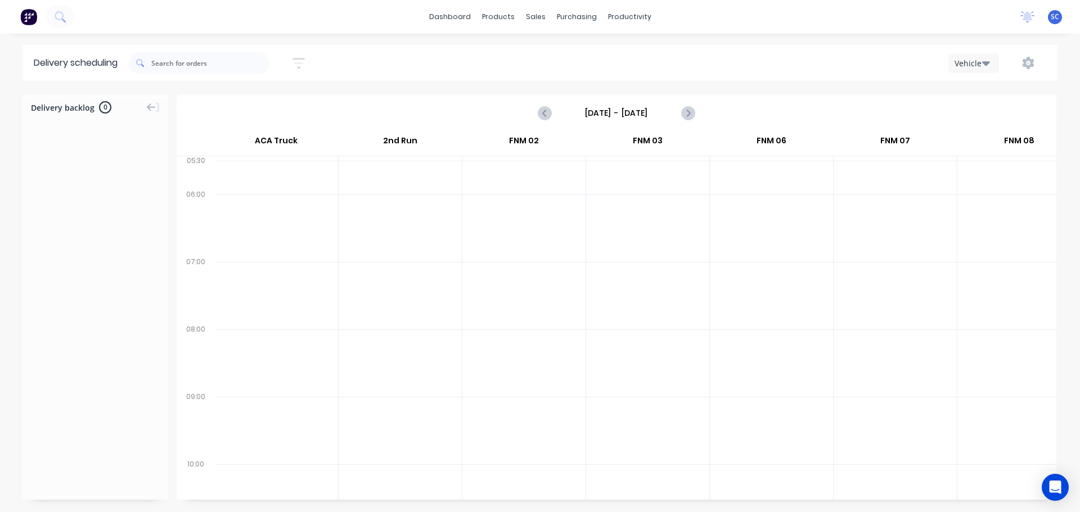
click at [592, 113] on input "[DATE] - [DATE]" at bounding box center [616, 113] width 111 height 17
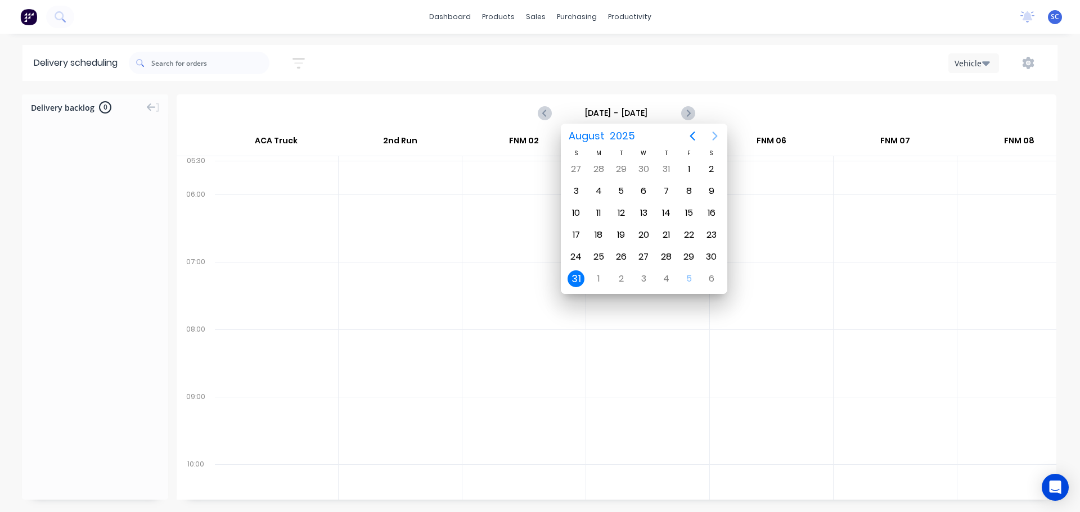
click at [717, 133] on icon "Next page" at bounding box center [714, 135] width 13 height 13
click at [600, 190] on div "8" at bounding box center [598, 191] width 17 height 17
type input "[DATE] - [DATE]"
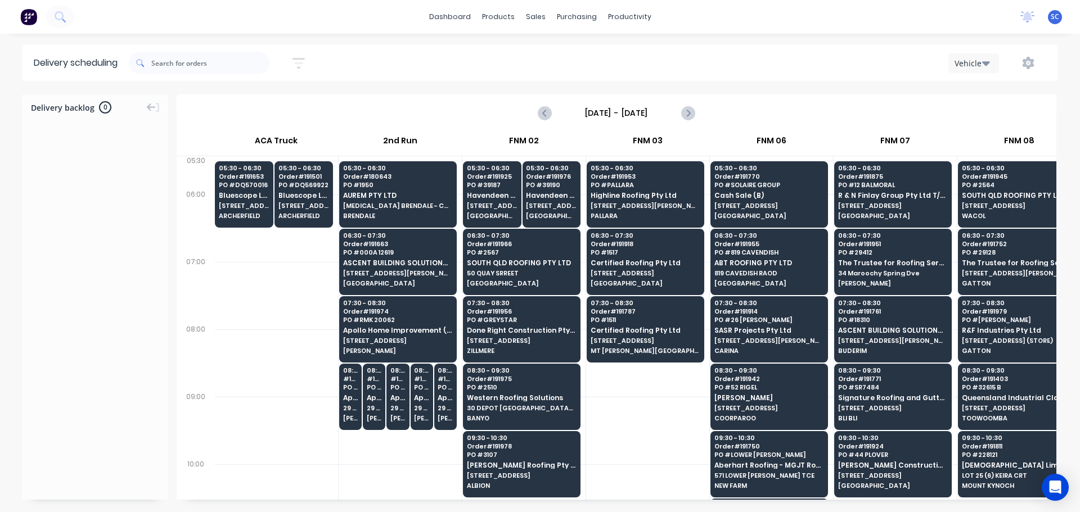
click at [303, 64] on icon "button" at bounding box center [298, 63] width 9 height 2
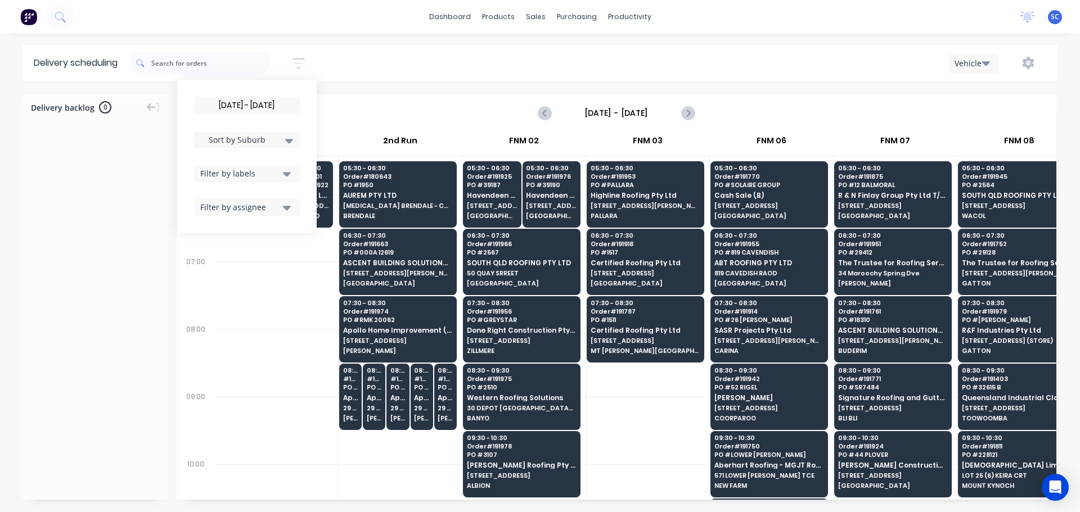
click at [247, 108] on input "[DATE] - [DATE]" at bounding box center [247, 105] width 105 height 17
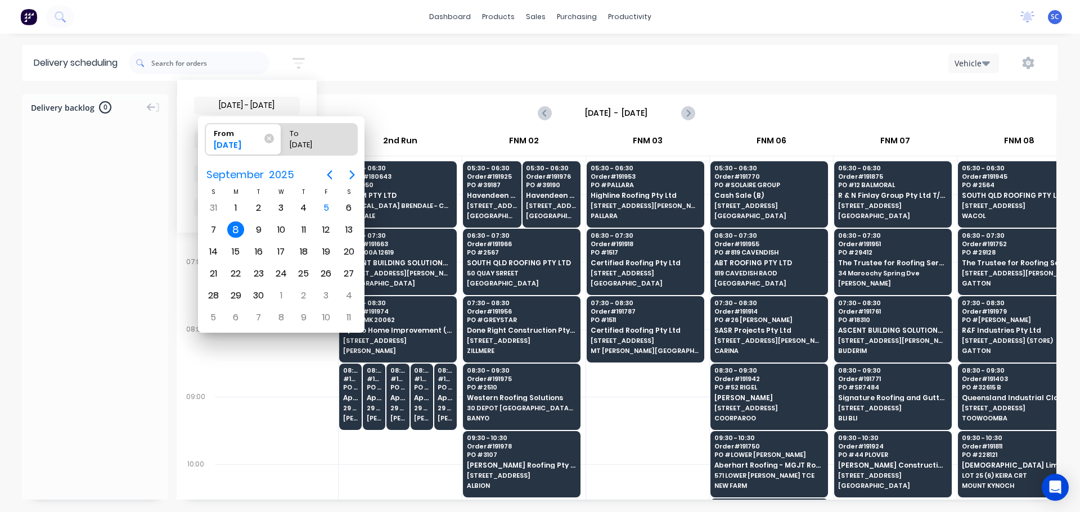
click at [239, 231] on div "8" at bounding box center [235, 230] width 17 height 17
radio input "false"
radio input "true"
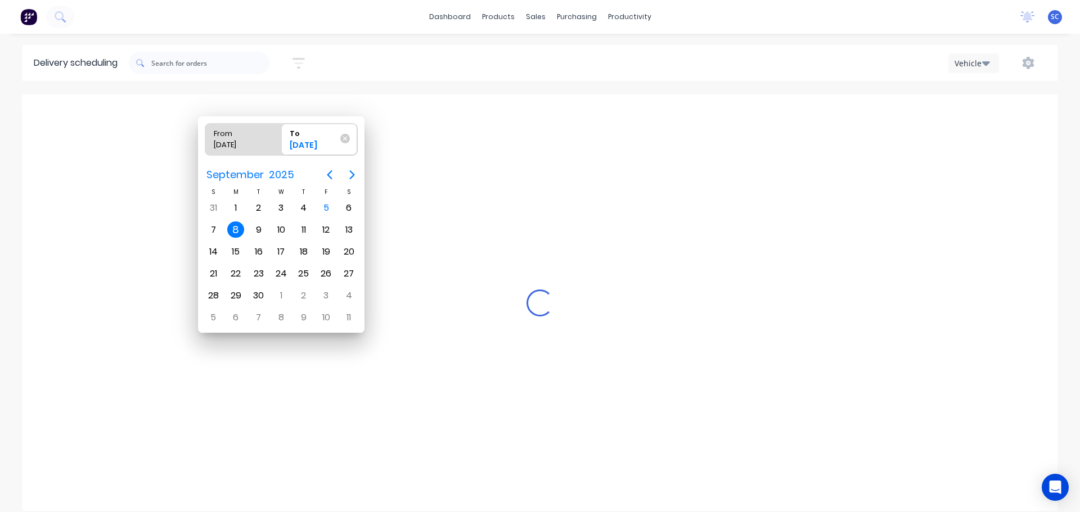
click at [235, 229] on div "8" at bounding box center [235, 230] width 17 height 17
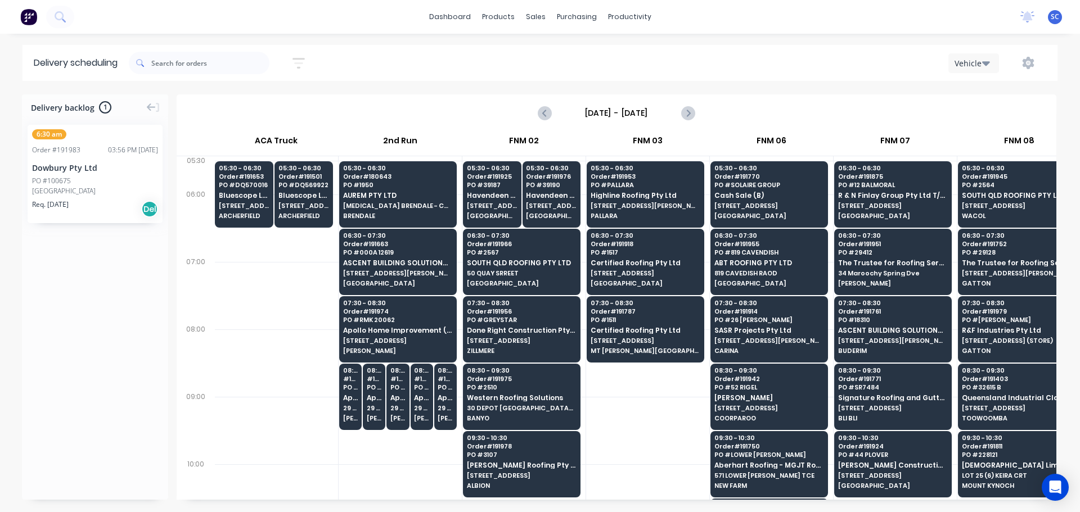
click at [368, 58] on div "[DATE] - [DATE] Sort by Suburb Created date Required date Order number Customer…" at bounding box center [593, 62] width 929 height 31
click at [304, 64] on icon "button" at bounding box center [298, 63] width 12 height 14
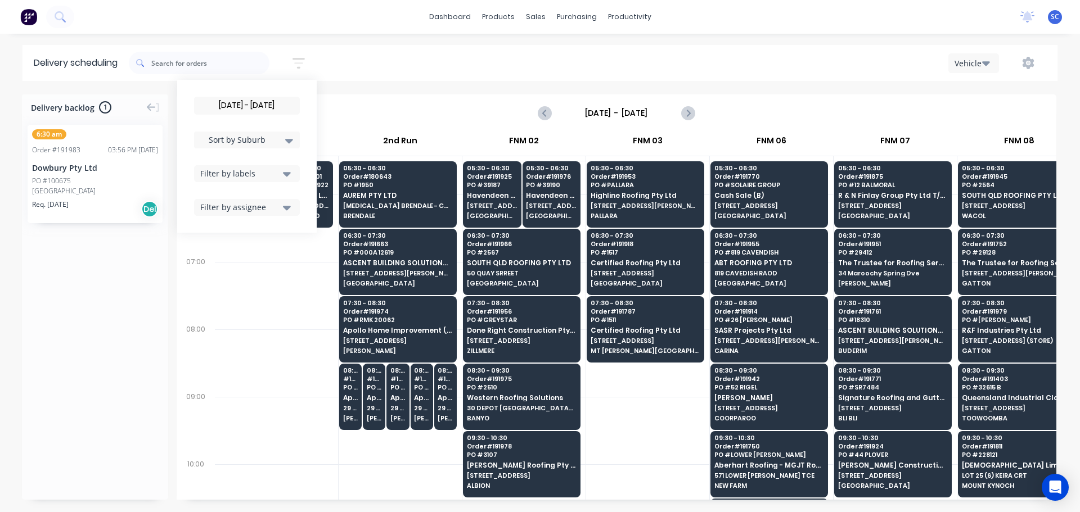
click at [231, 105] on input "[DATE] - [DATE]" at bounding box center [247, 105] width 105 height 17
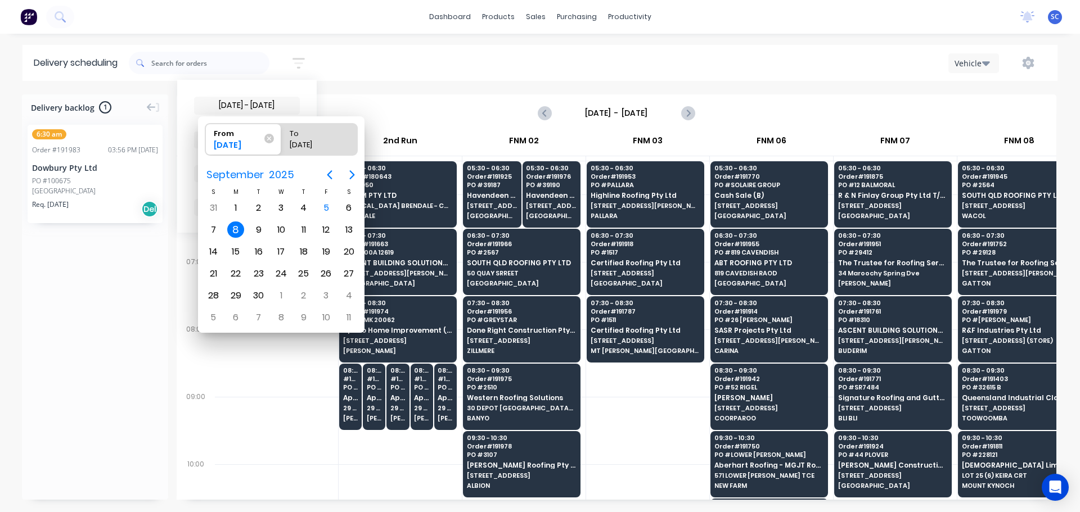
click at [235, 231] on div "8" at bounding box center [235, 230] width 17 height 17
radio input "false"
radio input "true"
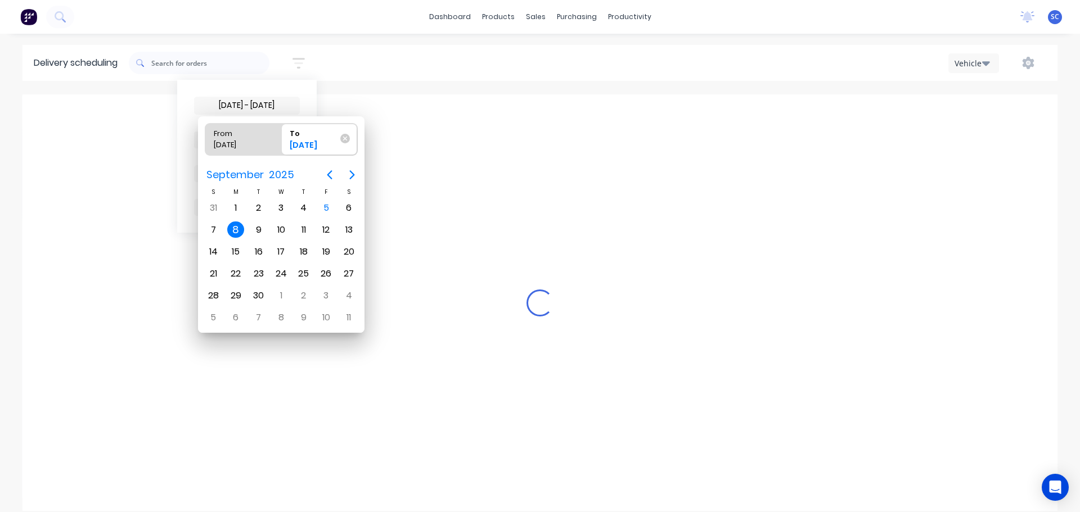
click at [236, 231] on div "8" at bounding box center [235, 230] width 17 height 17
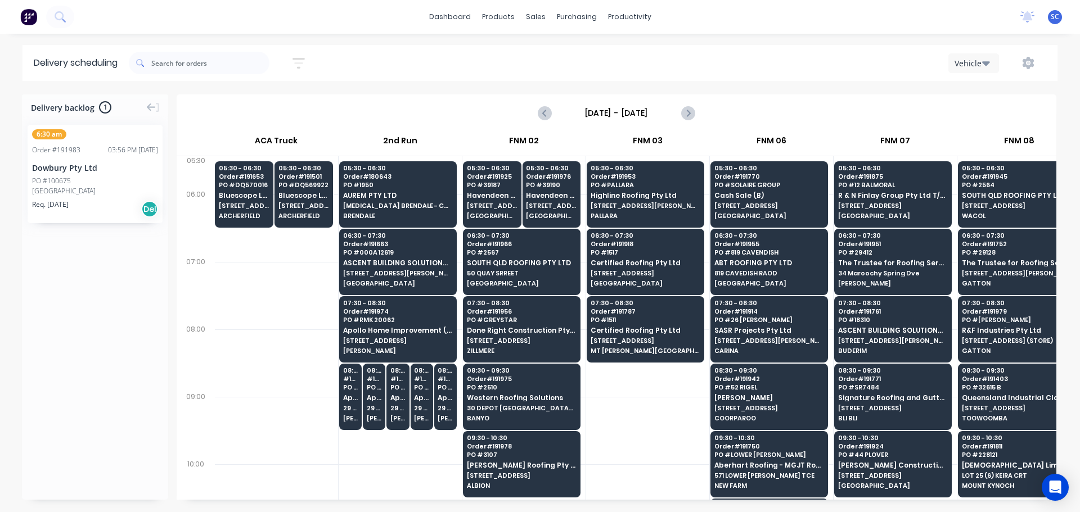
click at [592, 114] on input "[DATE] - [DATE]" at bounding box center [616, 113] width 111 height 17
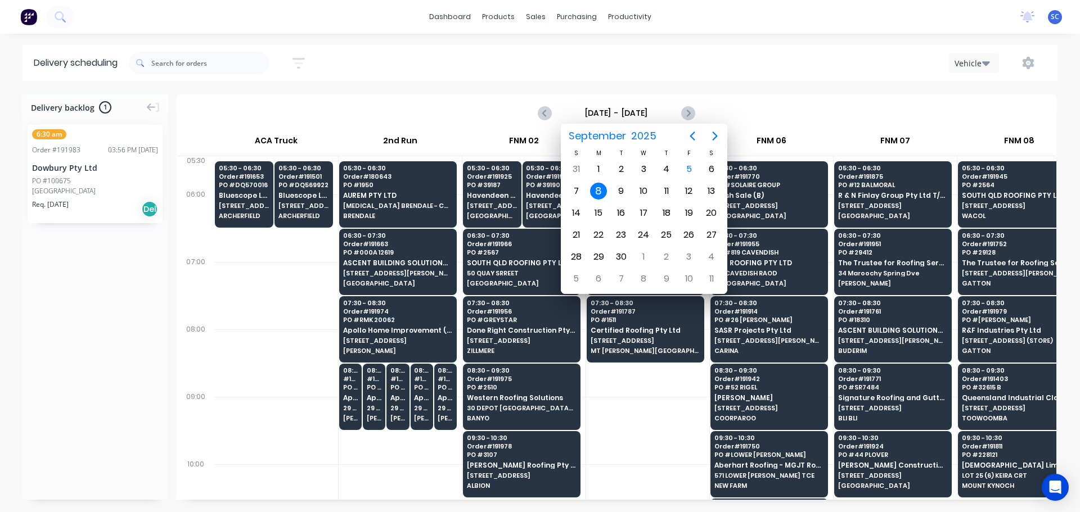
click at [602, 192] on div "8" at bounding box center [598, 191] width 17 height 17
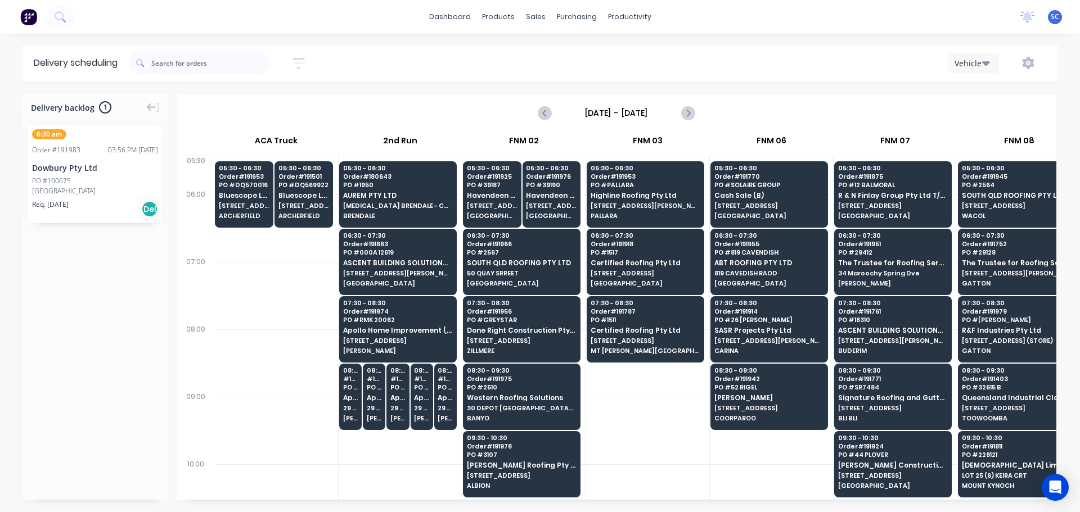
click at [305, 57] on icon "button" at bounding box center [298, 63] width 12 height 14
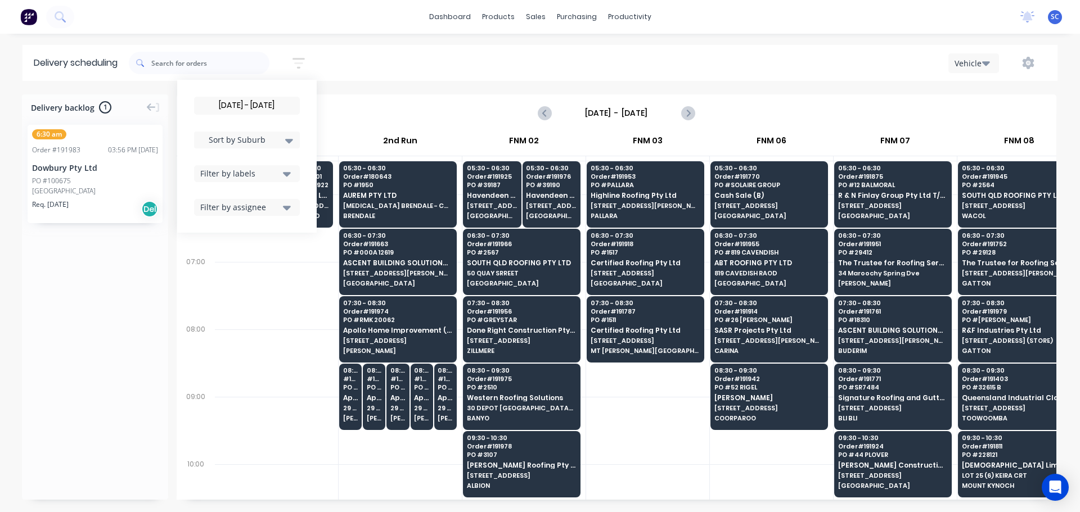
click at [253, 109] on input "[DATE] - [DATE]" at bounding box center [247, 105] width 105 height 17
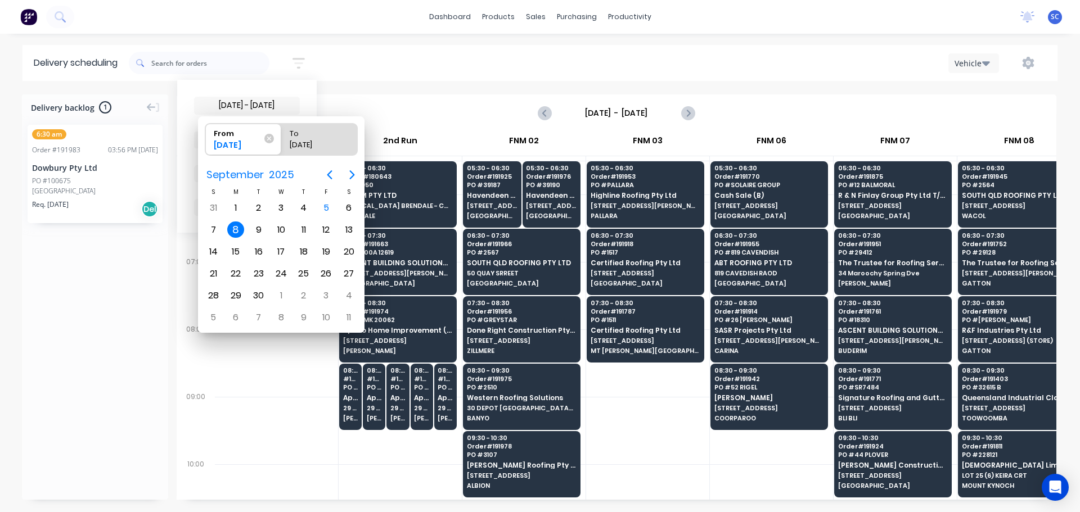
click at [235, 232] on div "8" at bounding box center [235, 230] width 17 height 17
radio input "false"
radio input "true"
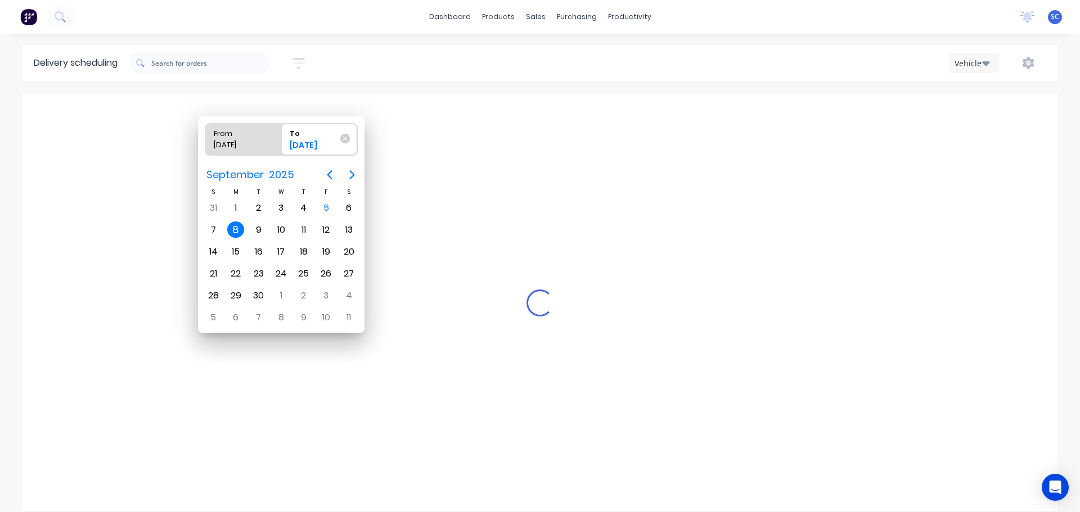
click at [235, 232] on div "8" at bounding box center [235, 230] width 17 height 17
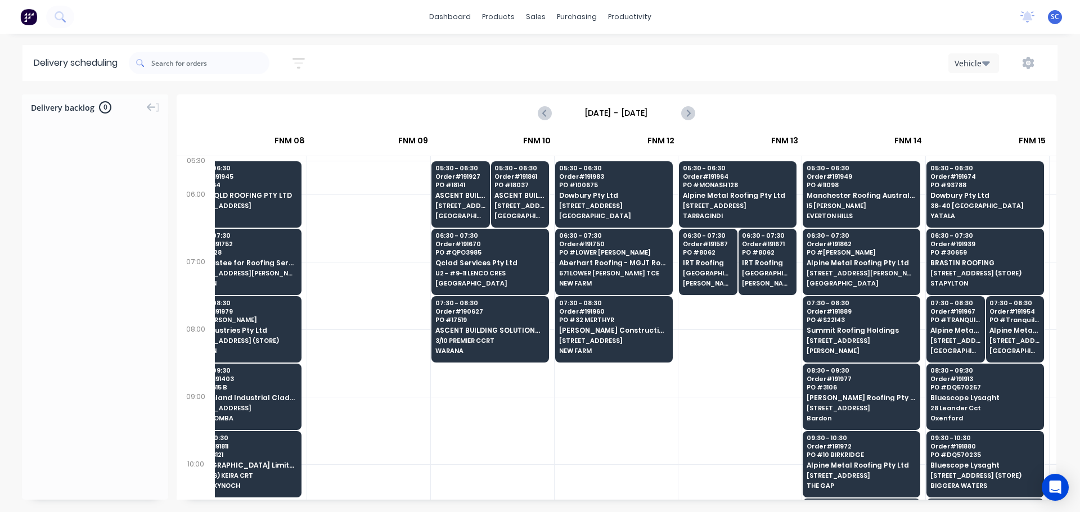
scroll to position [0, 46]
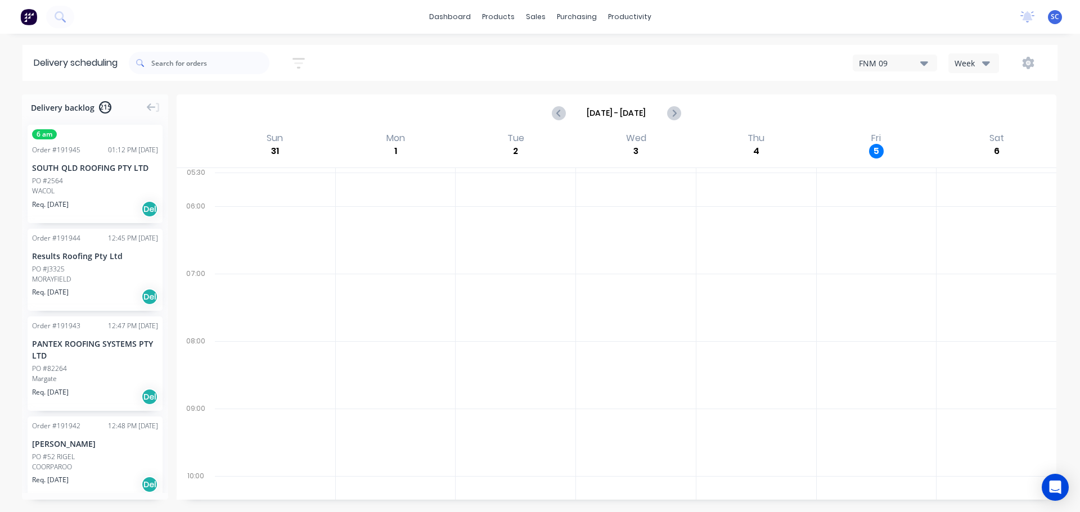
click at [297, 61] on icon "button" at bounding box center [298, 63] width 12 height 14
click at [251, 109] on input at bounding box center [247, 105] width 105 height 17
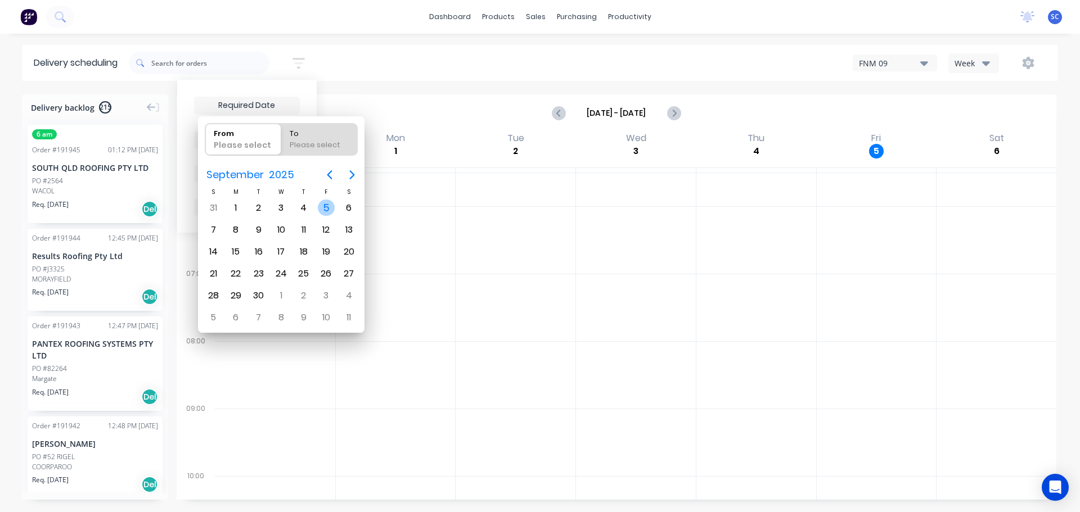
click at [323, 206] on div "5" at bounding box center [326, 208] width 17 height 17
type input "05/09/25"
radio input "false"
radio input "true"
click at [325, 206] on div "5" at bounding box center [326, 208] width 17 height 17
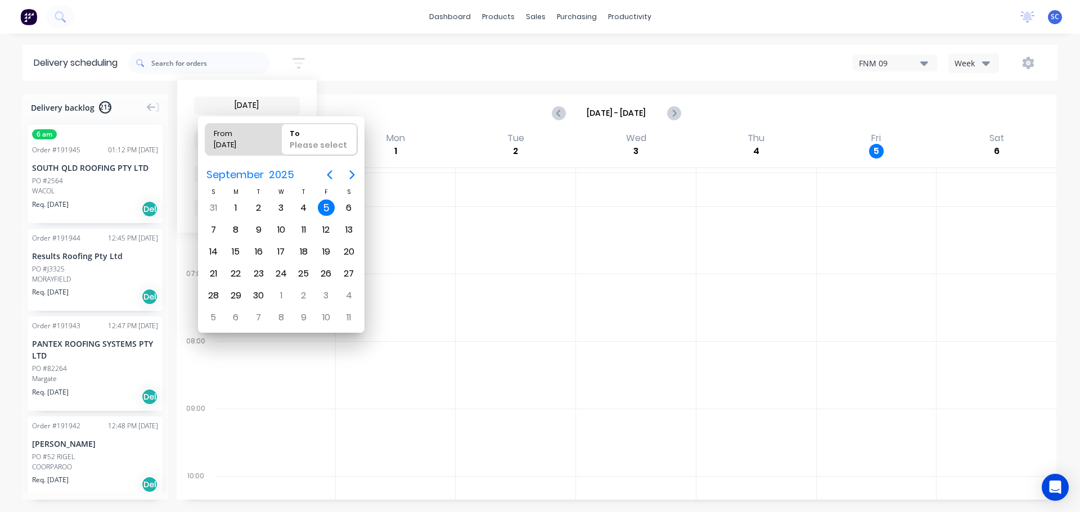
type input "05/09/25 - 05/09/25"
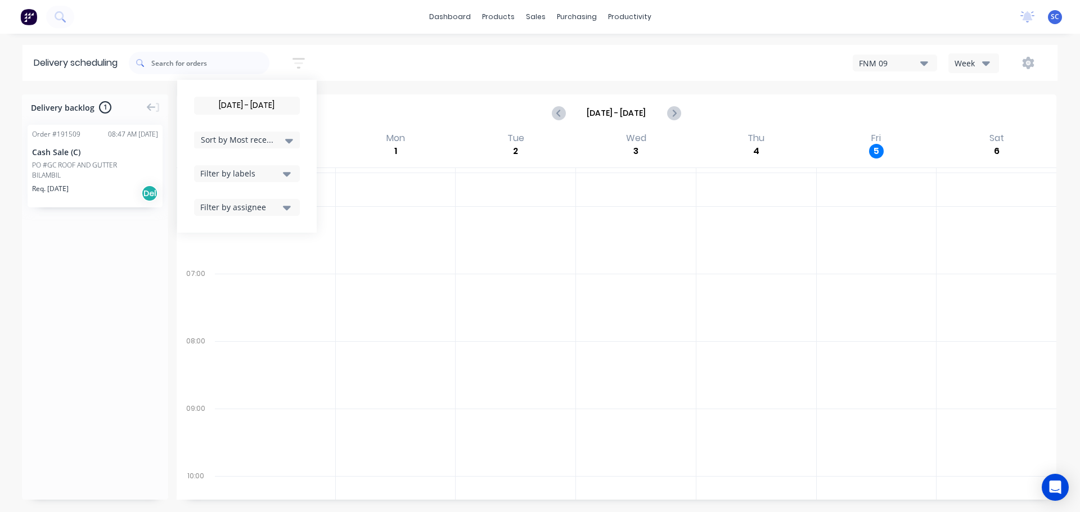
click at [356, 70] on div "05/09/25 - 05/09/25 Sort by Most recent Created date Required date Order number…" at bounding box center [593, 62] width 929 height 31
drag, startPoint x: 301, startPoint y: 62, endPoint x: 309, endPoint y: 110, distance: 49.0
click at [301, 61] on icon "button" at bounding box center [298, 63] width 12 height 14
click at [241, 91] on div "05/09/25 - 05/09/25 Sort by Most recent Created date Required date Order number…" at bounding box center [246, 156] width 139 height 153
click at [242, 107] on input "05/09/25 - 05/09/25" at bounding box center [247, 105] width 105 height 17
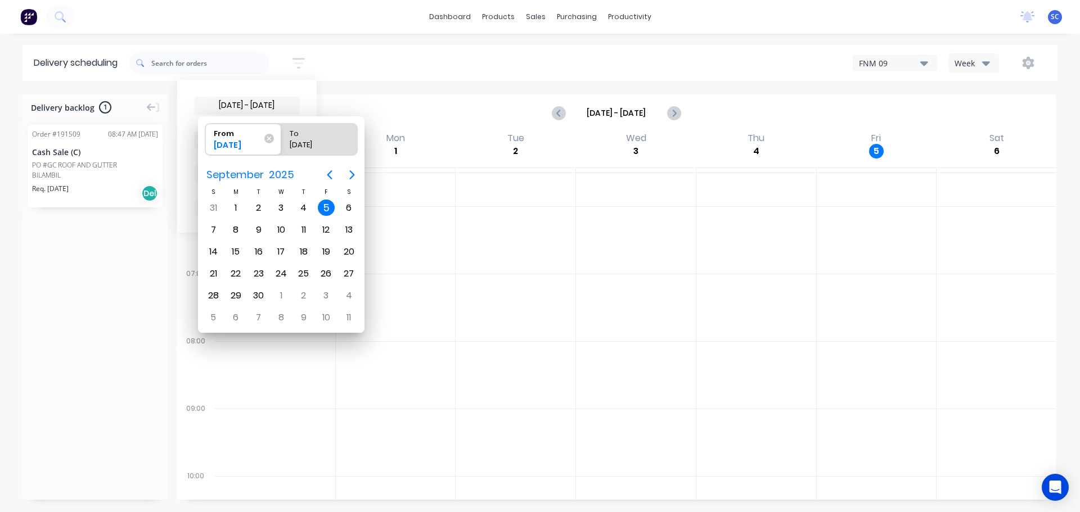
click at [326, 208] on div "5" at bounding box center [326, 208] width 17 height 17
radio input "false"
radio input "true"
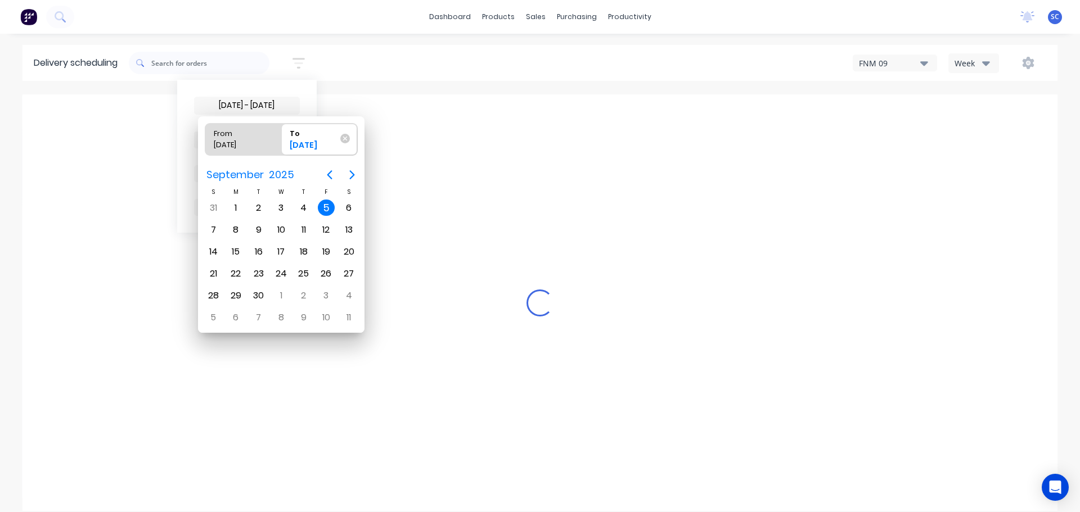
click at [325, 206] on div "5" at bounding box center [326, 208] width 17 height 17
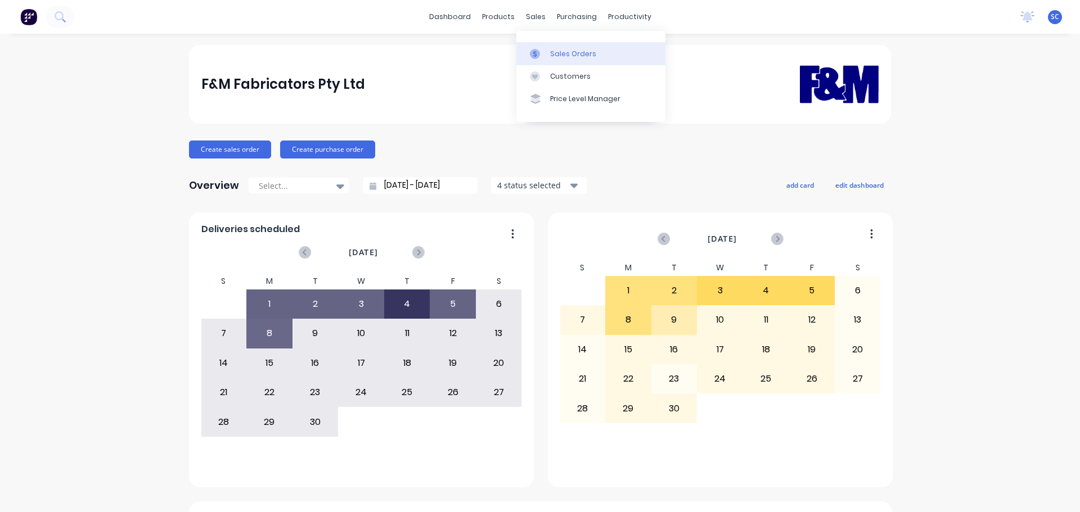
click at [570, 52] on div "Sales Orders" at bounding box center [573, 54] width 46 height 10
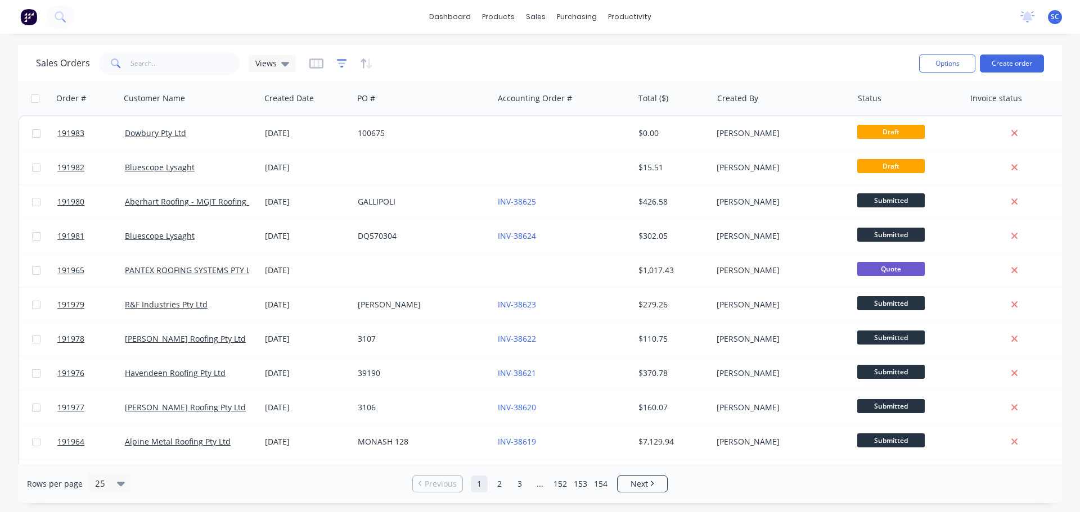
click at [342, 61] on icon "button" at bounding box center [342, 63] width 10 height 11
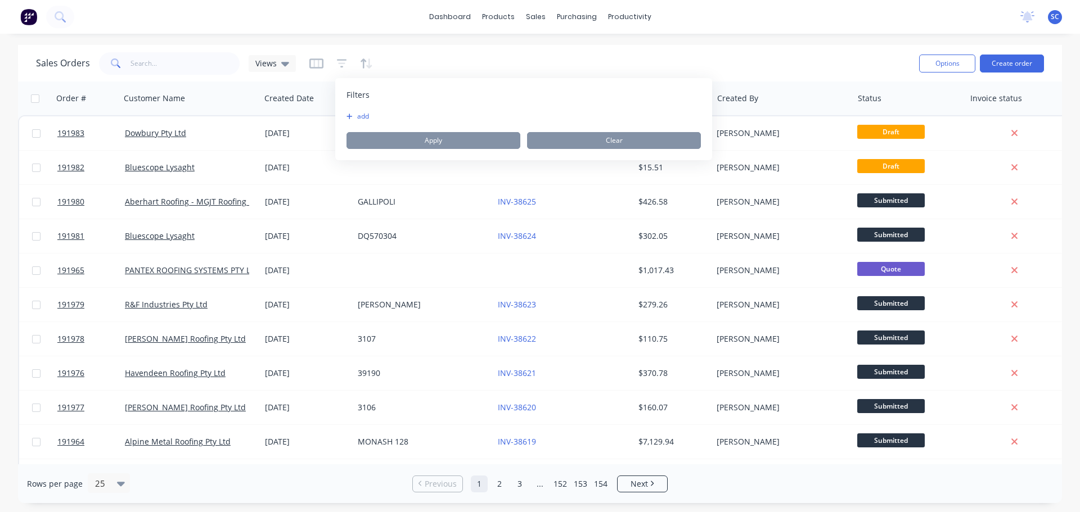
click at [357, 116] on button "add" at bounding box center [360, 116] width 28 height 9
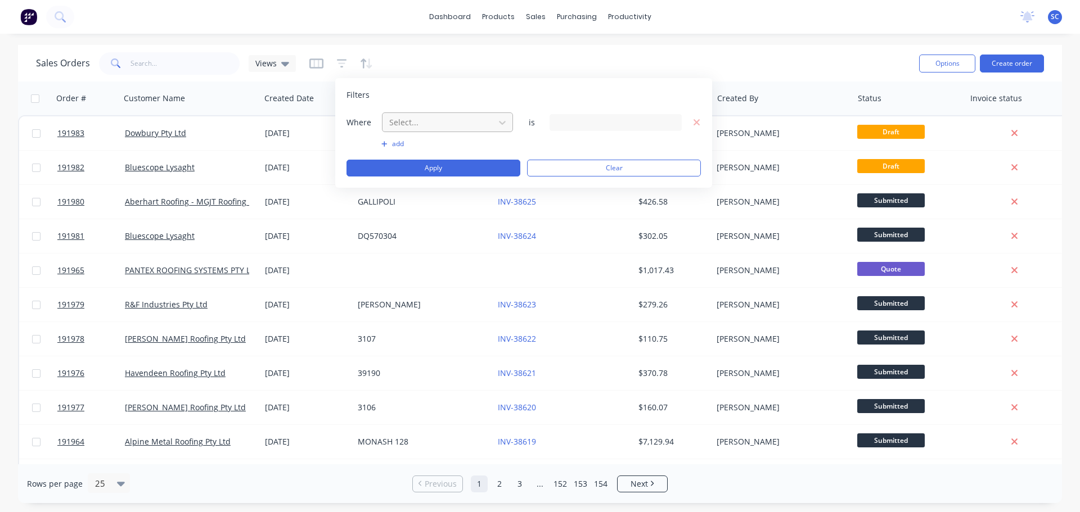
click at [459, 119] on div at bounding box center [438, 122] width 101 height 14
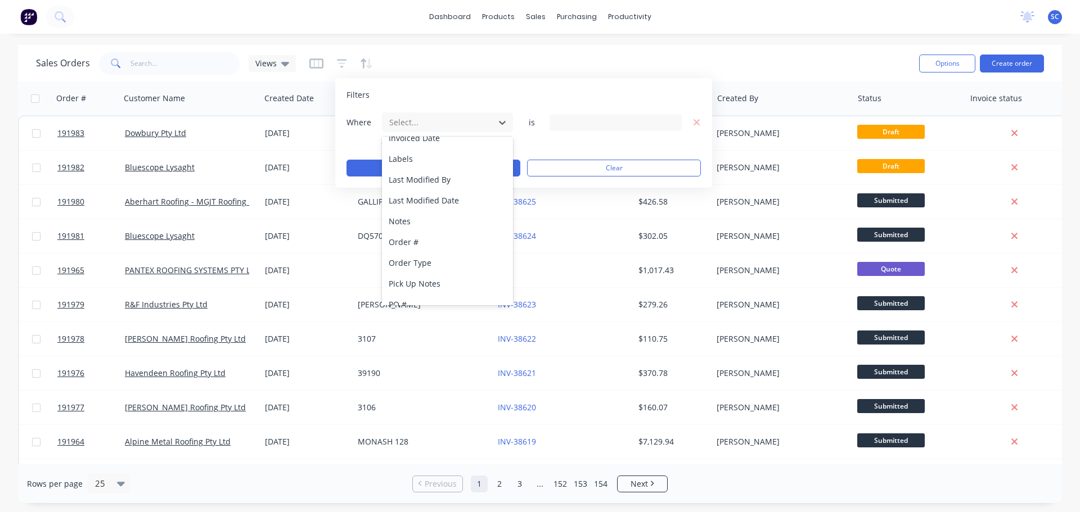
scroll to position [273, 0]
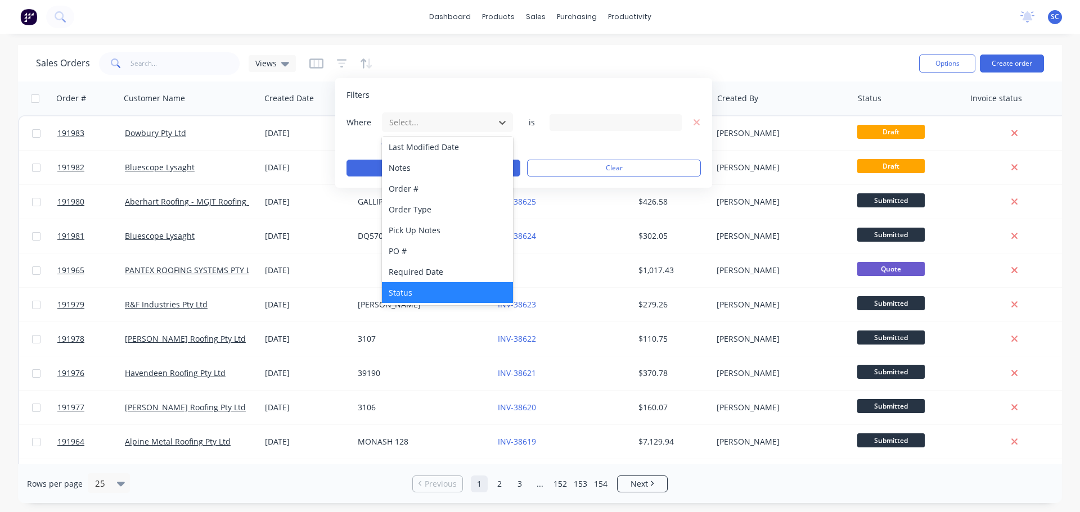
click at [423, 292] on div "Status" at bounding box center [447, 292] width 131 height 21
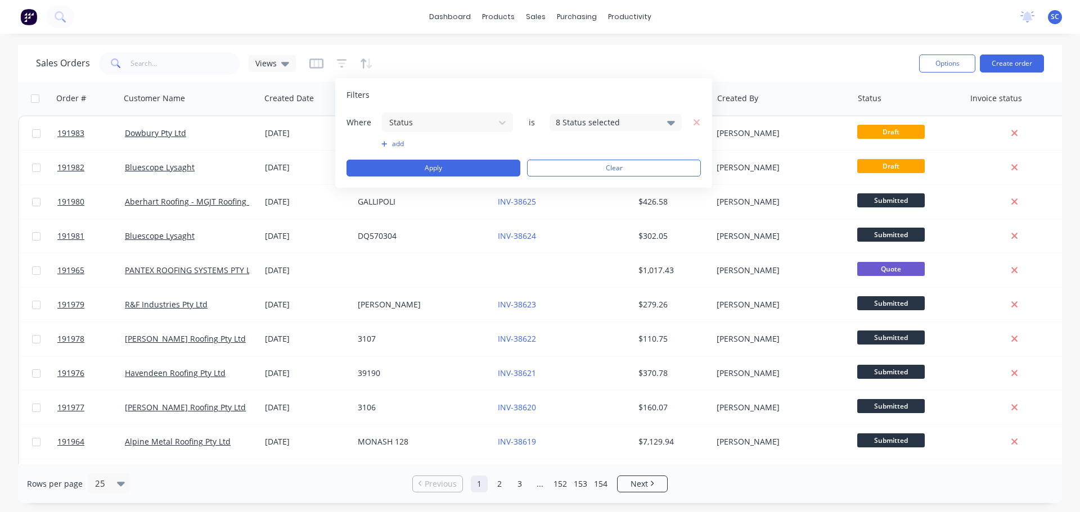
click at [627, 121] on div "8 Status selected" at bounding box center [607, 122] width 102 height 12
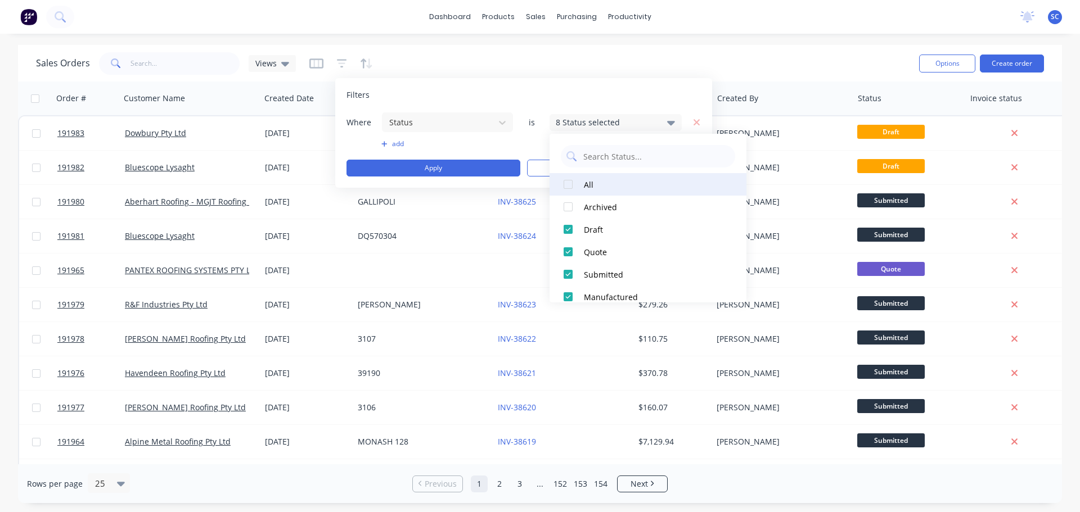
click at [567, 179] on div at bounding box center [568, 184] width 22 height 22
click at [567, 180] on div at bounding box center [568, 184] width 22 height 22
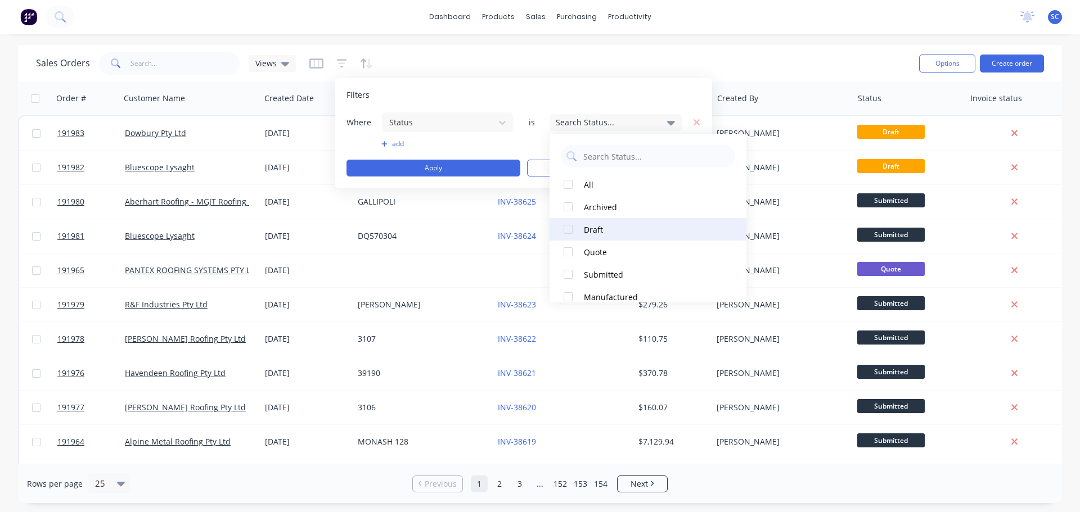
click at [566, 233] on div at bounding box center [568, 229] width 22 height 22
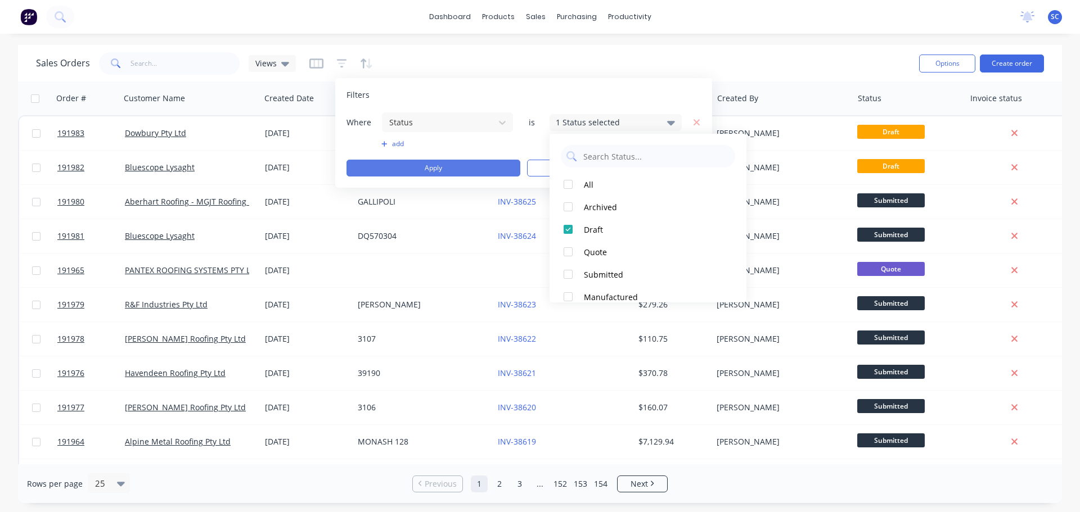
click at [422, 168] on button "Apply" at bounding box center [433, 168] width 174 height 17
